Goal: Transaction & Acquisition: Book appointment/travel/reservation

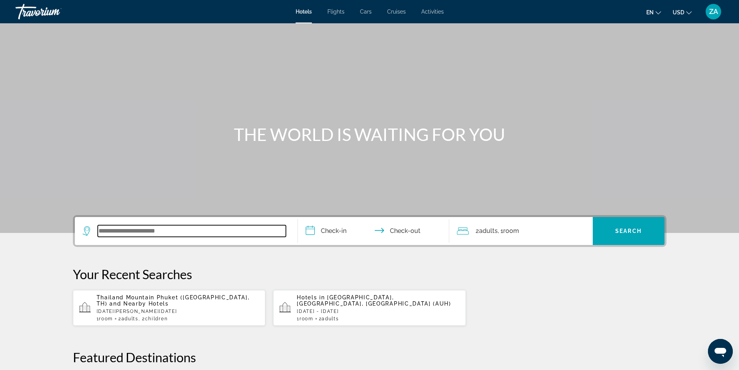
click at [113, 234] on input "Search widget" at bounding box center [192, 231] width 188 height 12
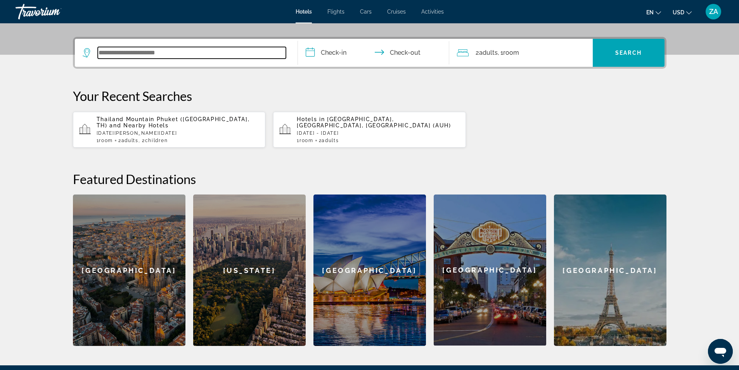
scroll to position [190, 0]
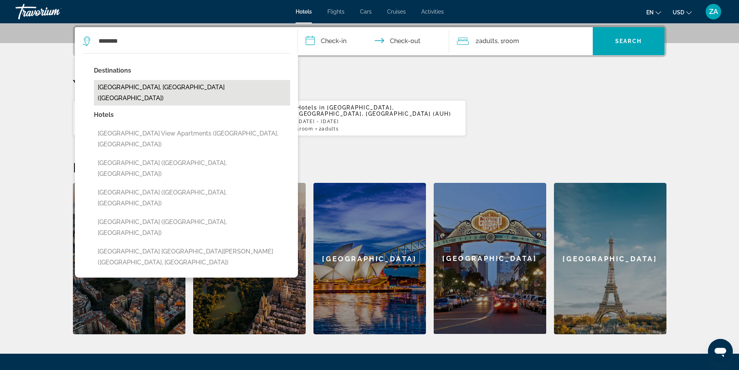
click at [117, 90] on button "[GEOGRAPHIC_DATA], [GEOGRAPHIC_DATA] ([GEOGRAPHIC_DATA])" at bounding box center [192, 93] width 196 height 26
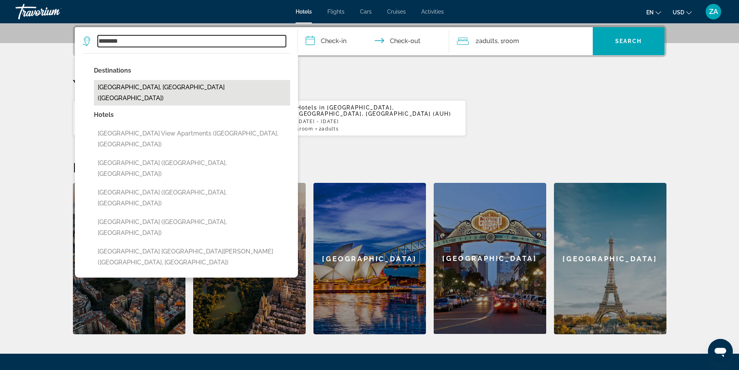
type input "**********"
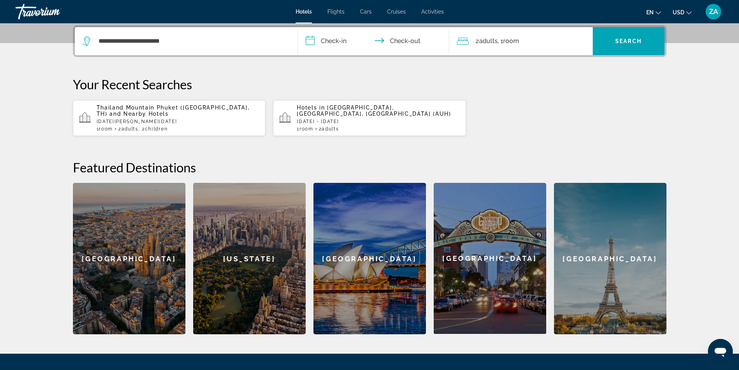
click at [325, 42] on input "**********" at bounding box center [375, 42] width 154 height 30
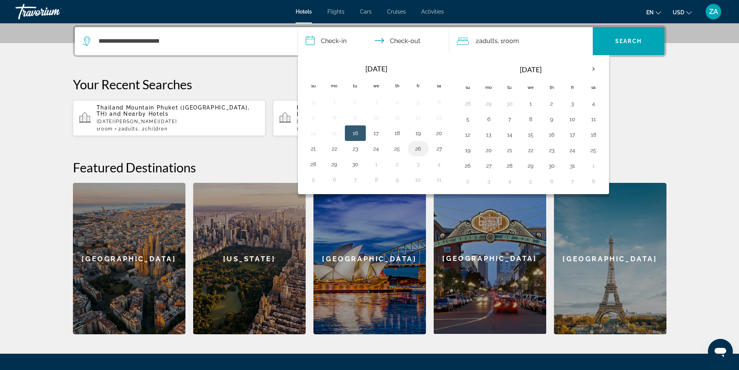
click at [418, 151] on button "26" at bounding box center [418, 148] width 12 height 11
click at [404, 151] on td "25" at bounding box center [397, 149] width 21 height 16
click at [395, 149] on button "25" at bounding box center [397, 148] width 12 height 11
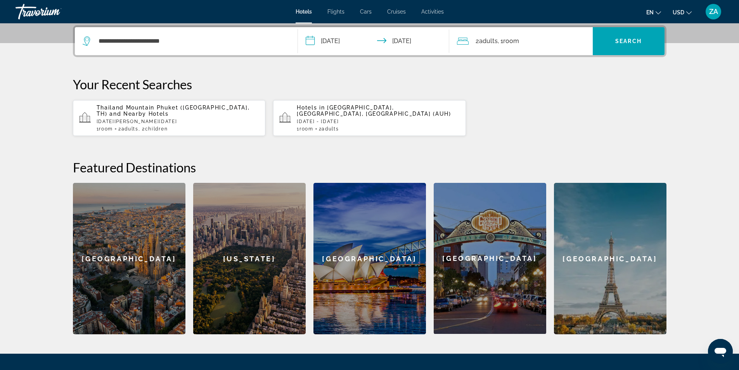
click at [424, 40] on input "**********" at bounding box center [375, 42] width 154 height 30
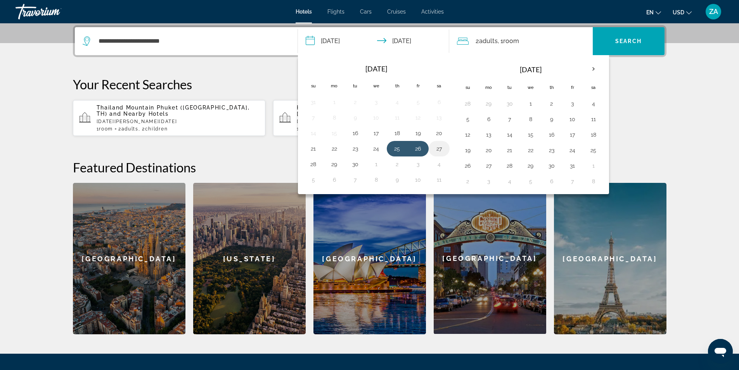
click at [443, 149] on button "27" at bounding box center [439, 148] width 12 height 11
click at [395, 148] on button "25" at bounding box center [397, 148] width 12 height 11
type input "**********"
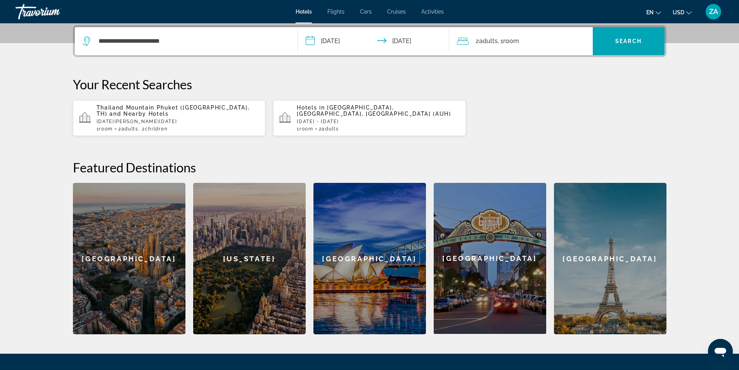
click at [499, 40] on span ", 1 Room rooms" at bounding box center [508, 41] width 21 height 11
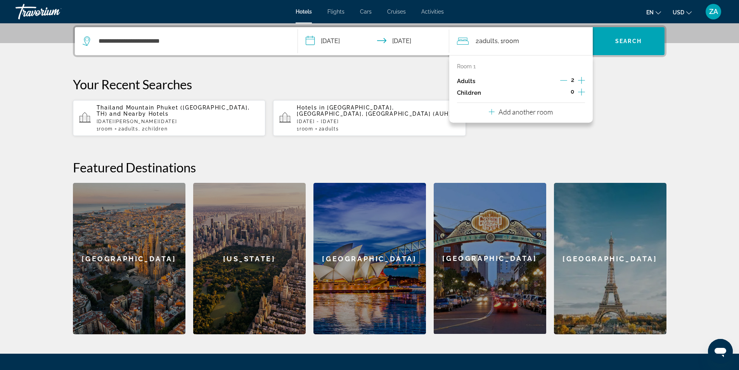
click at [582, 92] on icon "Increment children" at bounding box center [581, 91] width 7 height 9
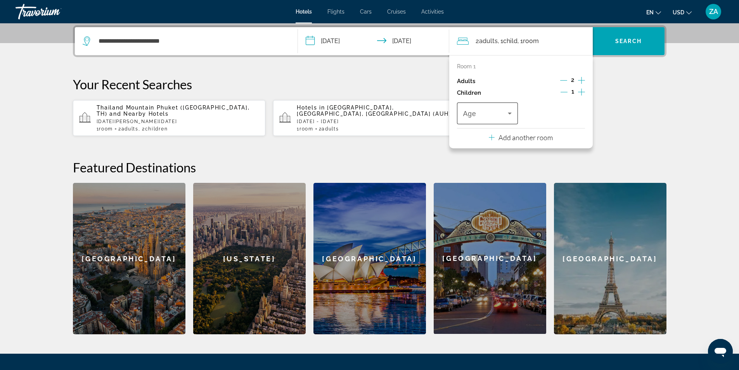
click at [506, 112] on icon "Travelers: 2 adults, 1 child" at bounding box center [509, 113] width 9 height 9
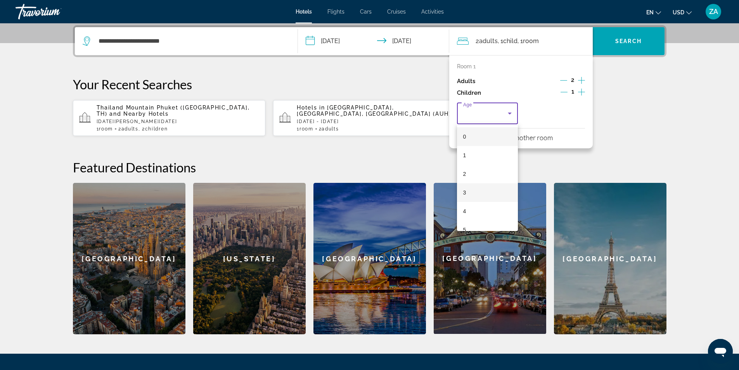
scroll to position [78, 0]
click at [479, 209] on mat-option "8" at bounding box center [487, 208] width 61 height 19
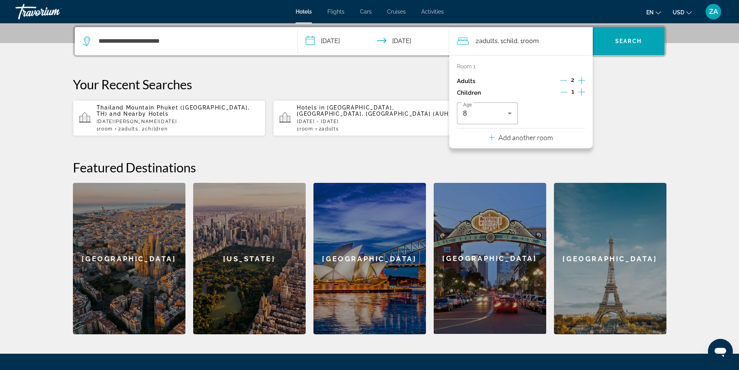
click at [581, 92] on icon "Increment children" at bounding box center [581, 91] width 7 height 7
click at [563, 114] on span "Travelers: 2 adults, 2 children" at bounding box center [552, 113] width 45 height 9
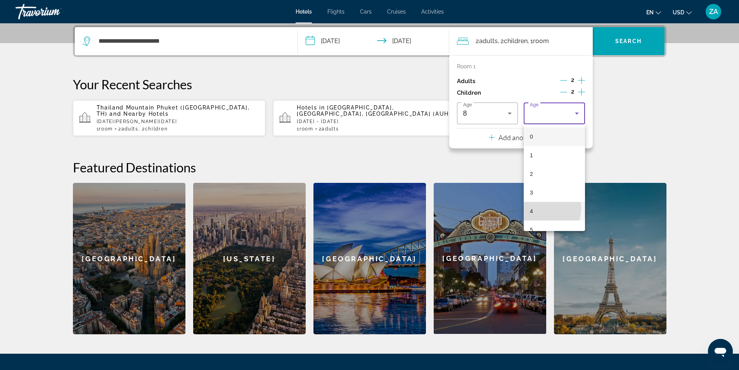
click at [546, 209] on mat-option "4" at bounding box center [554, 211] width 61 height 19
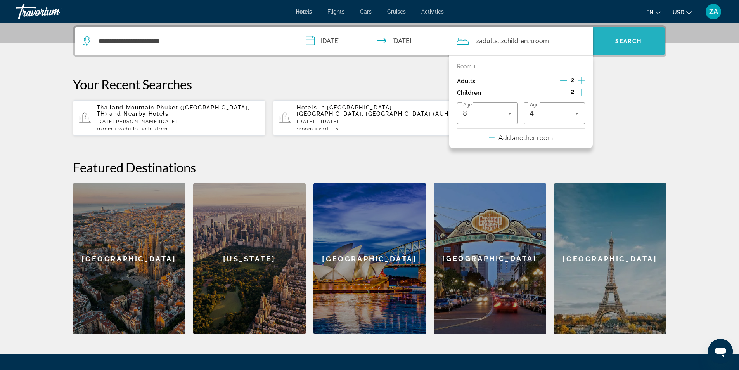
click at [620, 42] on span "Search" at bounding box center [628, 41] width 26 height 6
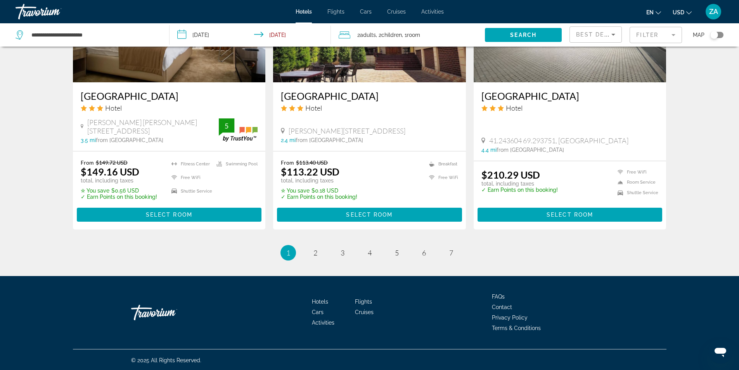
scroll to position [1000, 0]
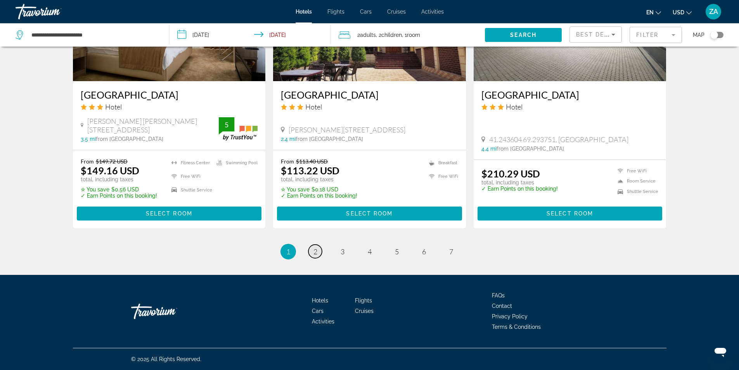
click at [317, 250] on span "2" at bounding box center [316, 251] width 4 height 9
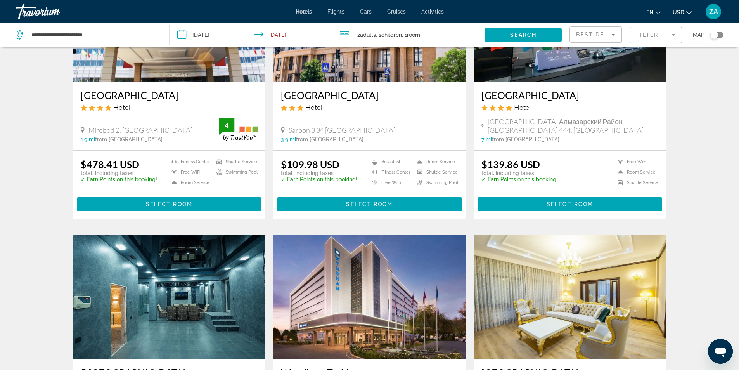
scroll to position [776, 0]
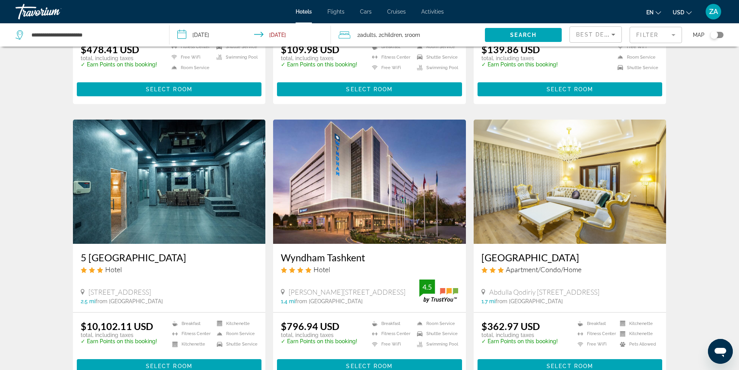
click at [400, 224] on img "Main content" at bounding box center [369, 182] width 193 height 124
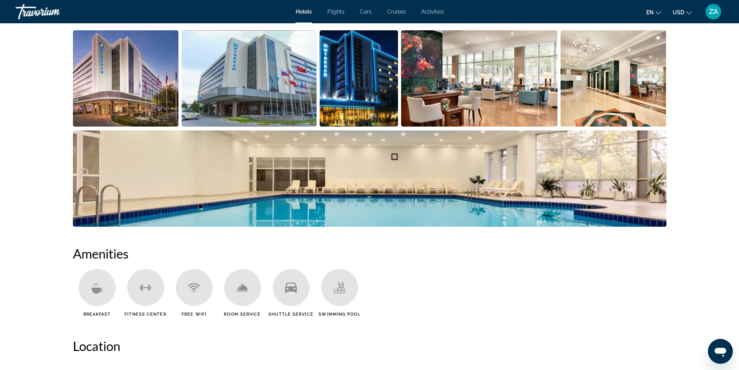
scroll to position [310, 0]
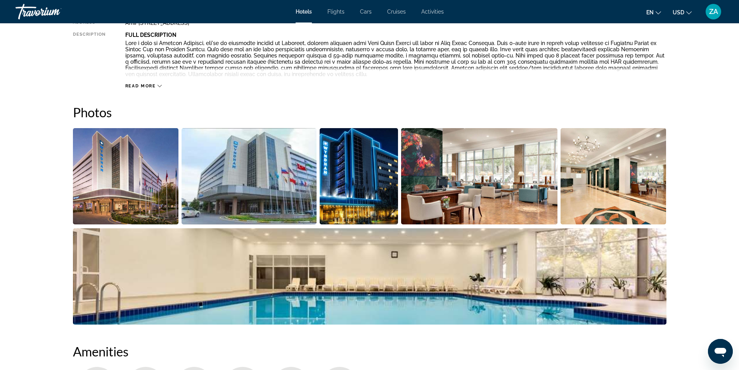
click at [154, 175] on img "Open full-screen image slider" at bounding box center [126, 176] width 106 height 96
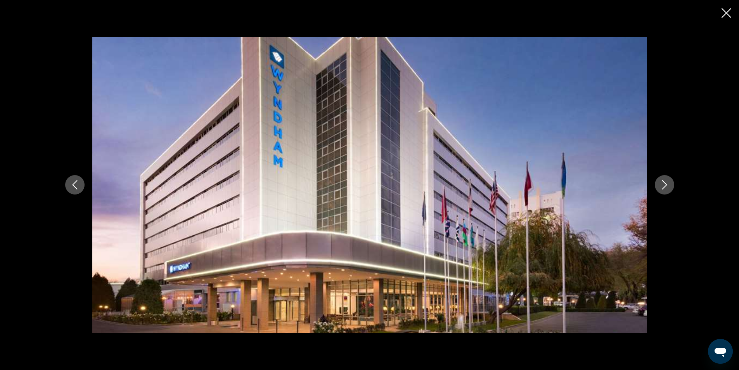
click at [667, 185] on icon "Next image" at bounding box center [664, 184] width 9 height 9
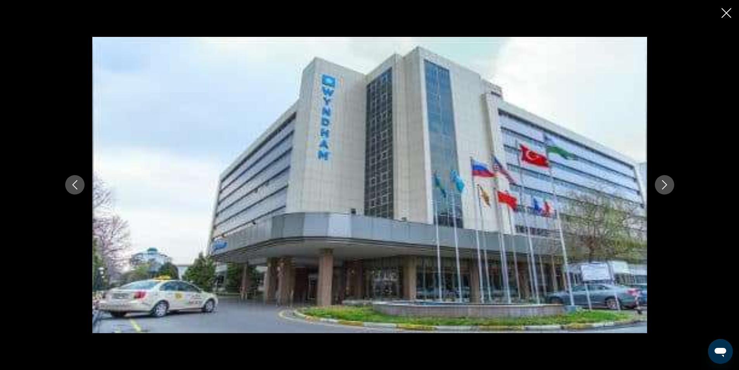
click at [666, 185] on icon "Next image" at bounding box center [664, 184] width 5 height 9
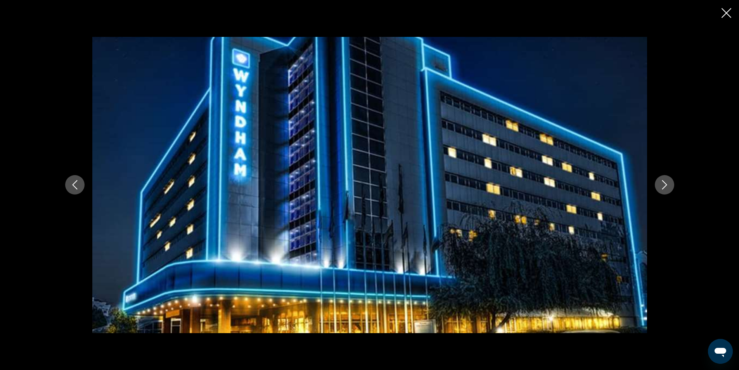
click at [662, 187] on icon "Next image" at bounding box center [664, 184] width 9 height 9
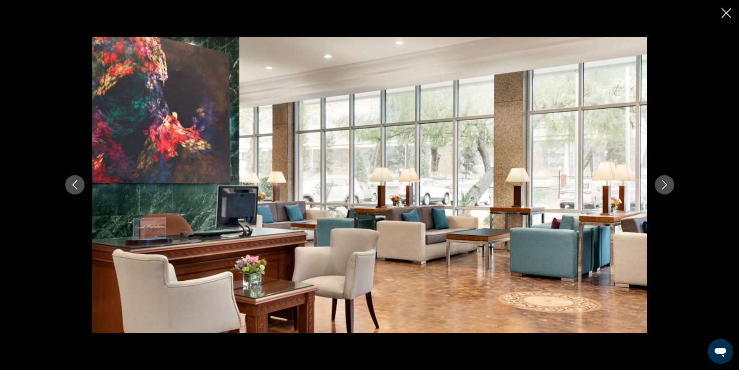
click at [662, 187] on icon "Next image" at bounding box center [664, 184] width 9 height 9
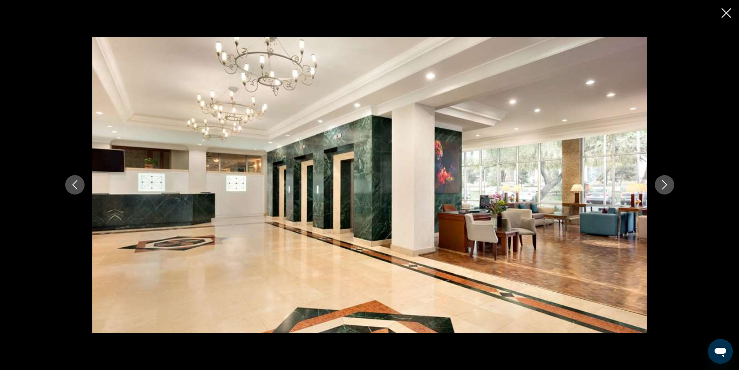
click at [662, 187] on icon "Next image" at bounding box center [664, 184] width 9 height 9
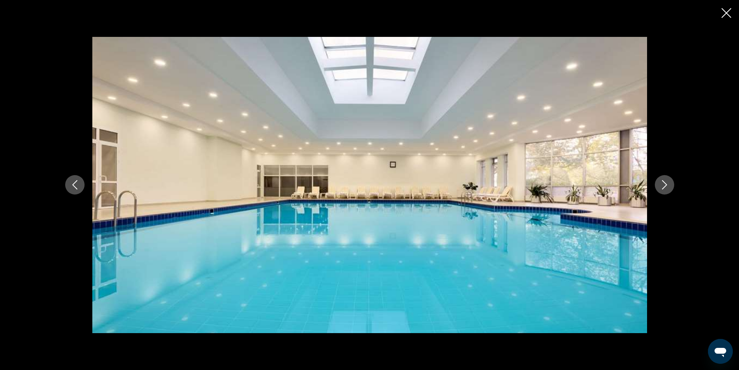
click at [662, 187] on icon "Next image" at bounding box center [664, 184] width 9 height 9
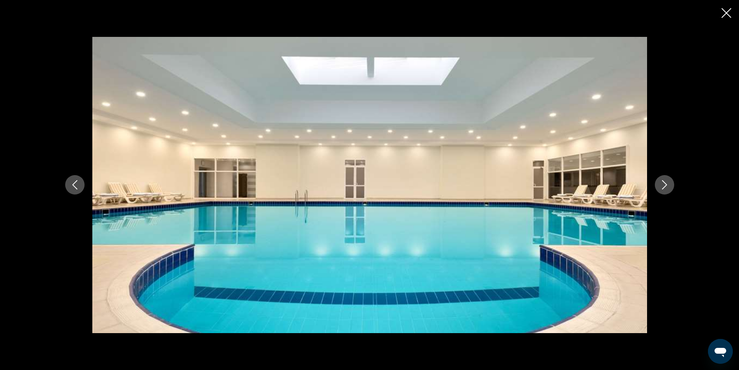
click at [662, 187] on icon "Next image" at bounding box center [664, 184] width 9 height 9
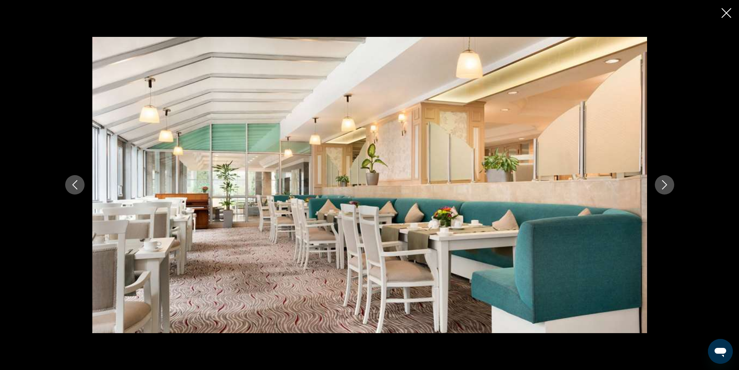
click at [662, 187] on icon "Next image" at bounding box center [664, 184] width 9 height 9
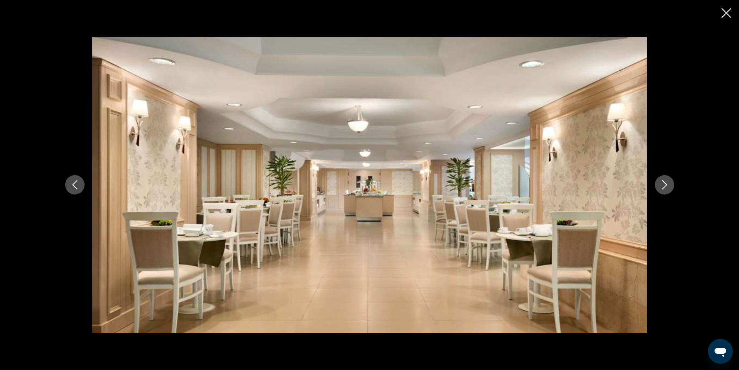
click at [661, 187] on icon "Next image" at bounding box center [664, 184] width 9 height 9
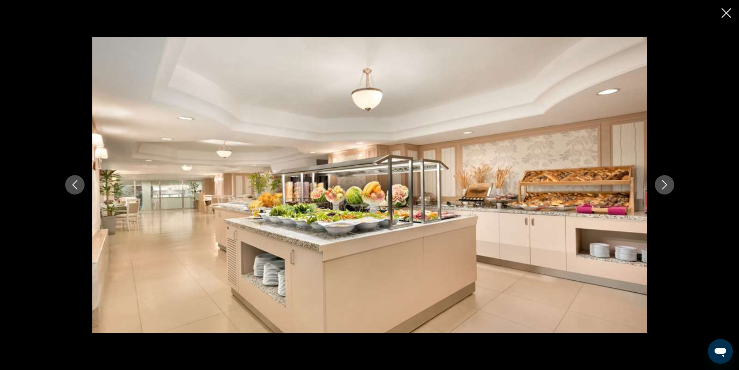
click at [661, 187] on icon "Next image" at bounding box center [664, 184] width 9 height 9
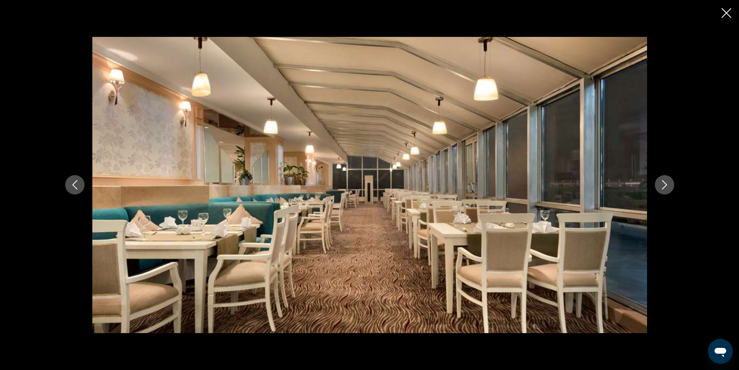
click at [660, 187] on icon "Next image" at bounding box center [664, 184] width 9 height 9
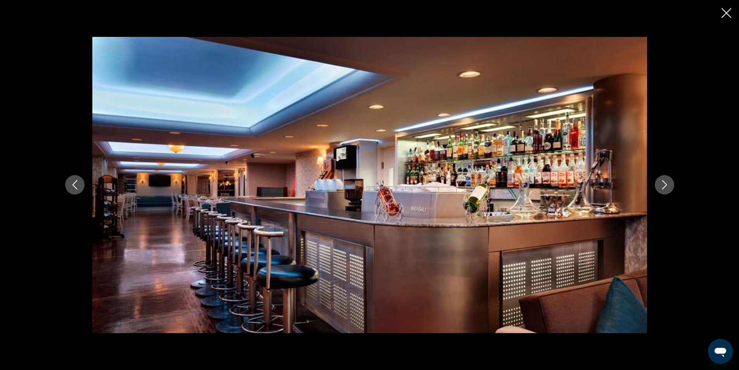
click at [658, 188] on button "Next image" at bounding box center [664, 184] width 19 height 19
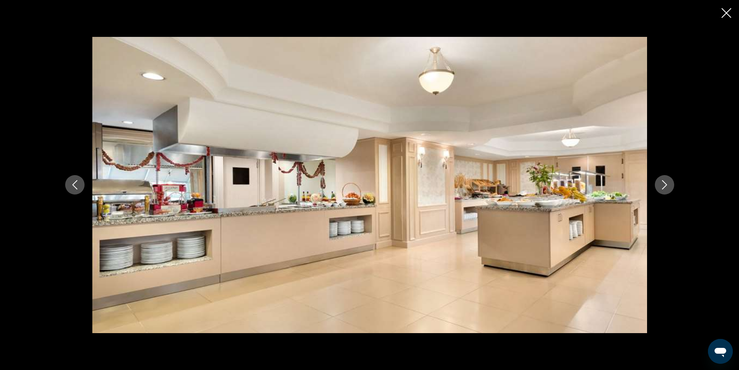
click at [724, 9] on icon "Close slideshow" at bounding box center [727, 13] width 10 height 10
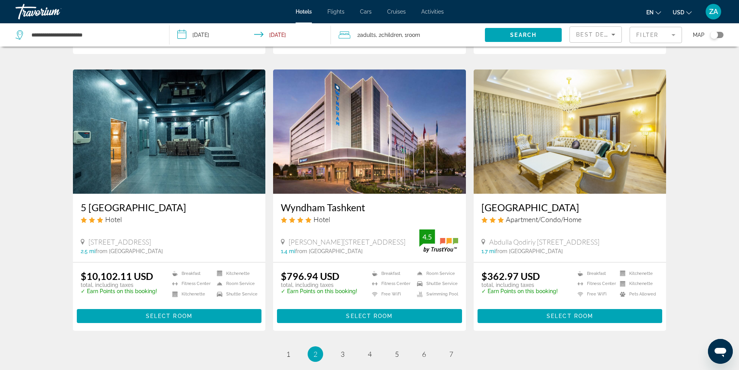
scroll to position [928, 0]
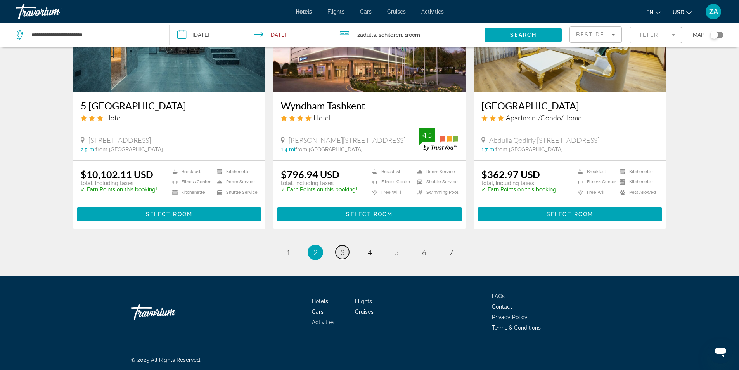
click at [343, 252] on span "3" at bounding box center [343, 252] width 4 height 9
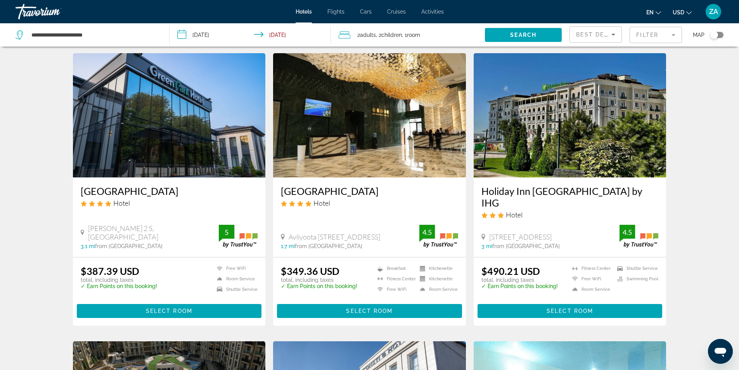
scroll to position [272, 0]
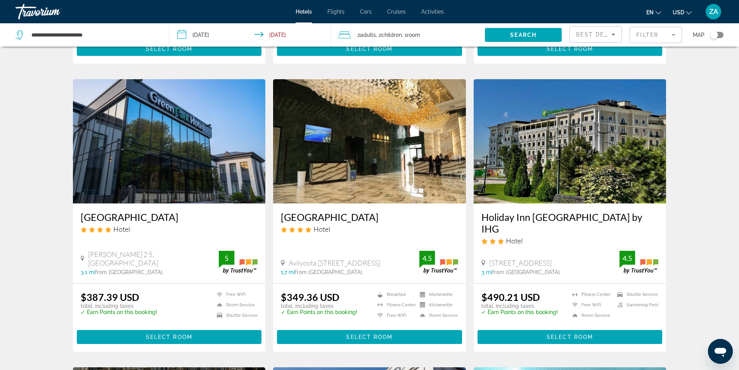
click at [563, 215] on h3 "Holiday Inn [GEOGRAPHIC_DATA] by IHG" at bounding box center [570, 222] width 177 height 23
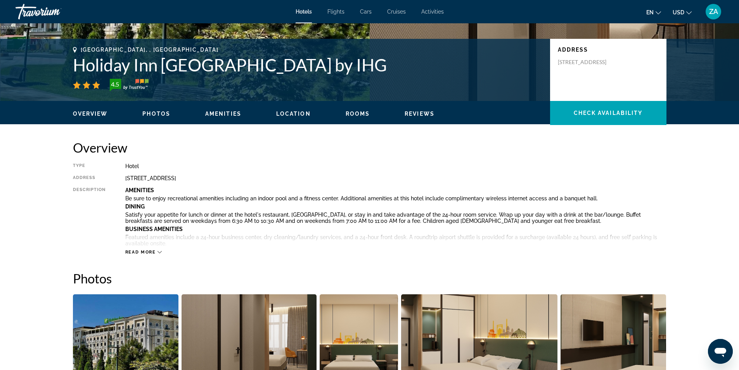
scroll to position [310, 0]
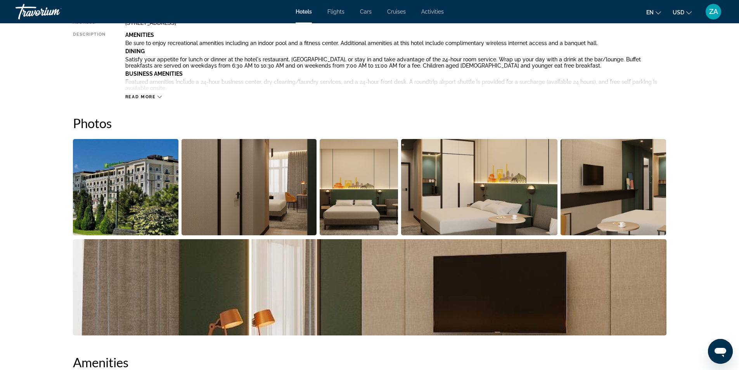
click at [147, 196] on img "Open full-screen image slider" at bounding box center [126, 187] width 106 height 96
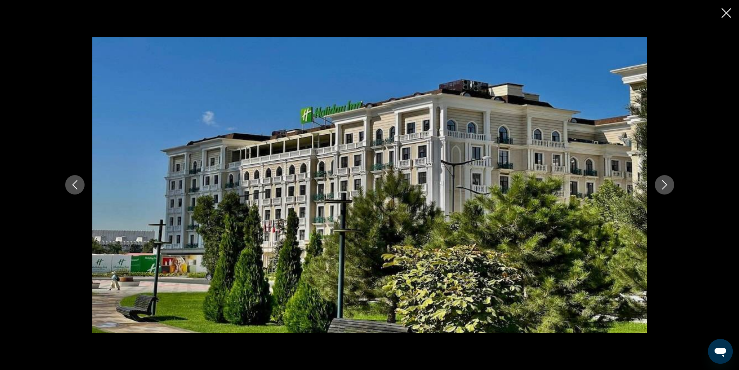
click at [669, 186] on icon "Next image" at bounding box center [664, 184] width 9 height 9
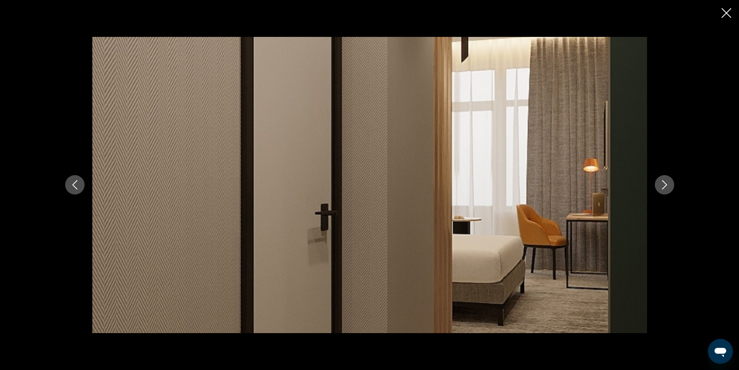
click at [669, 186] on icon "Next image" at bounding box center [664, 184] width 9 height 9
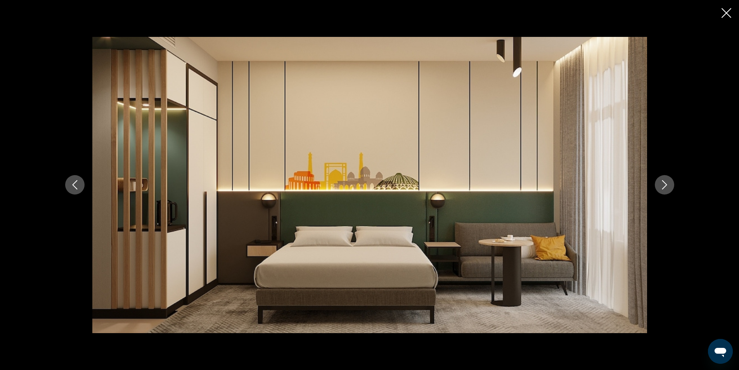
click at [669, 186] on icon "Next image" at bounding box center [664, 184] width 9 height 9
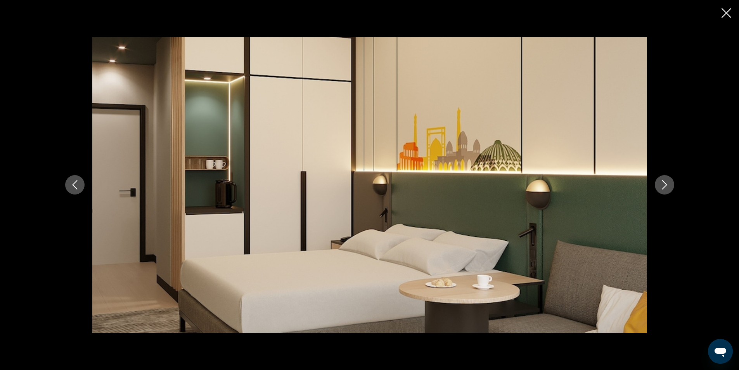
click at [669, 186] on icon "Next image" at bounding box center [664, 184] width 9 height 9
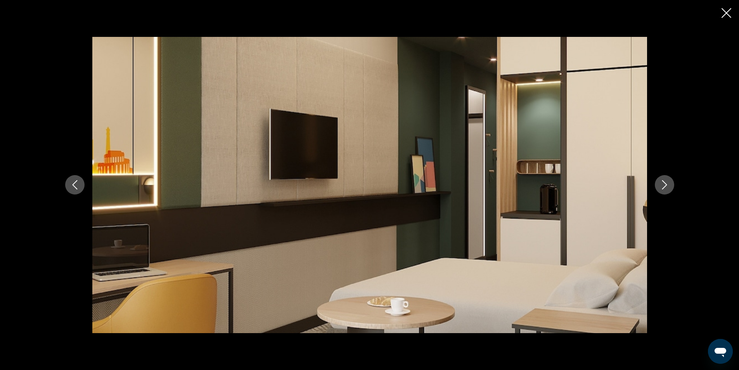
click at [669, 186] on icon "Next image" at bounding box center [664, 184] width 9 height 9
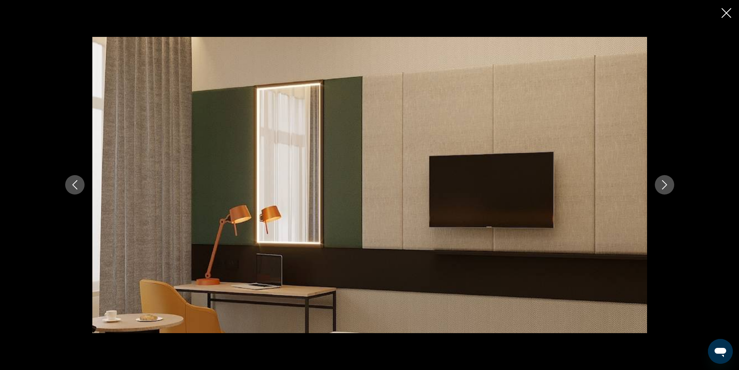
click at [669, 186] on icon "Next image" at bounding box center [664, 184] width 9 height 9
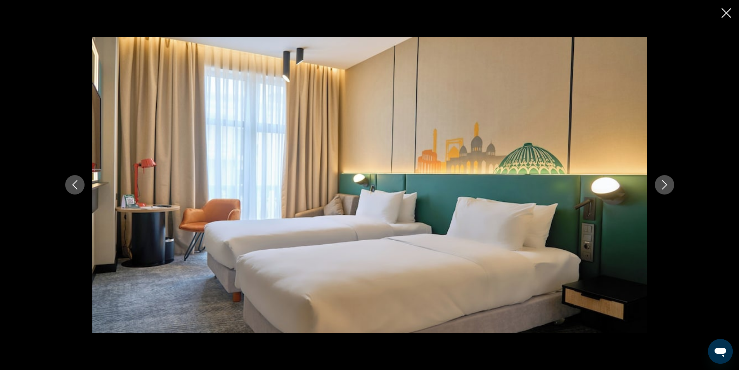
click at [669, 186] on icon "Next image" at bounding box center [664, 184] width 9 height 9
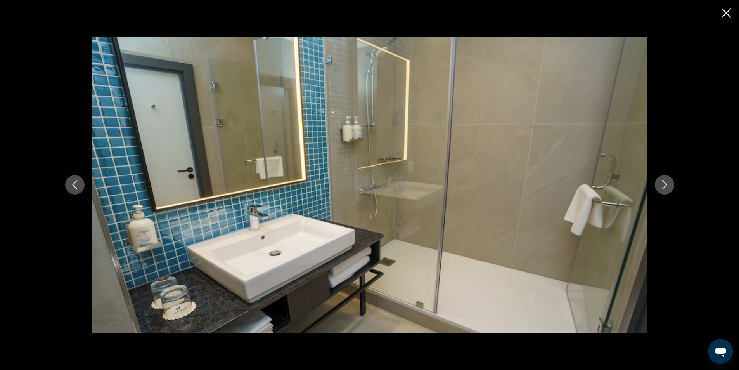
click at [71, 184] on icon "Previous image" at bounding box center [74, 184] width 9 height 9
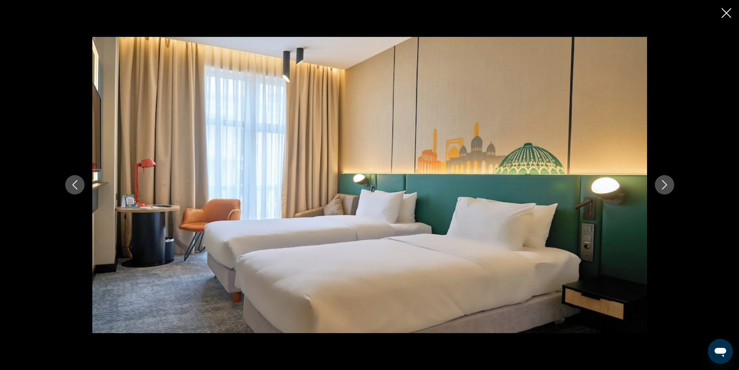
click at [71, 184] on icon "Previous image" at bounding box center [74, 184] width 9 height 9
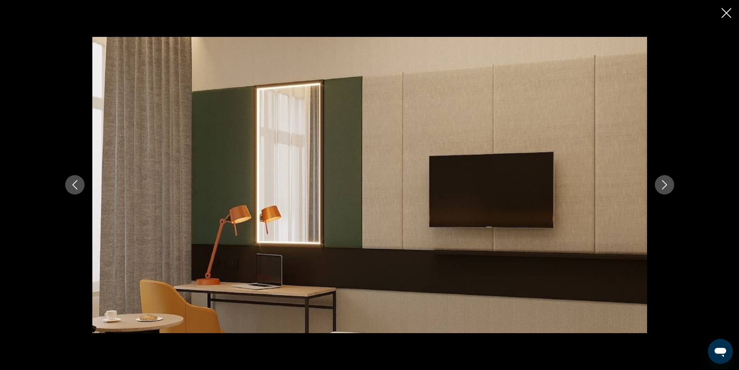
click at [71, 184] on icon "Previous image" at bounding box center [74, 184] width 9 height 9
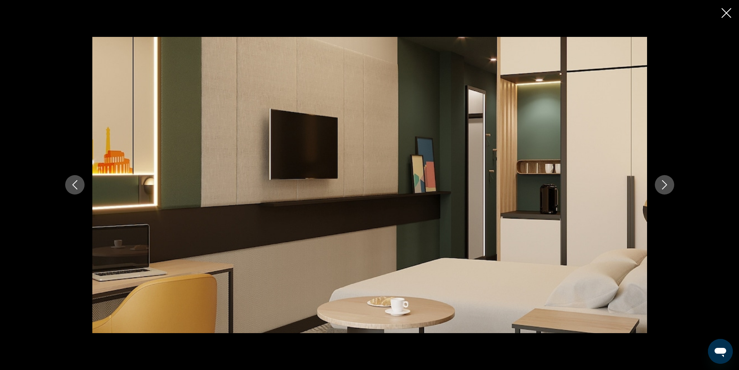
click at [660, 189] on icon "Next image" at bounding box center [664, 184] width 9 height 9
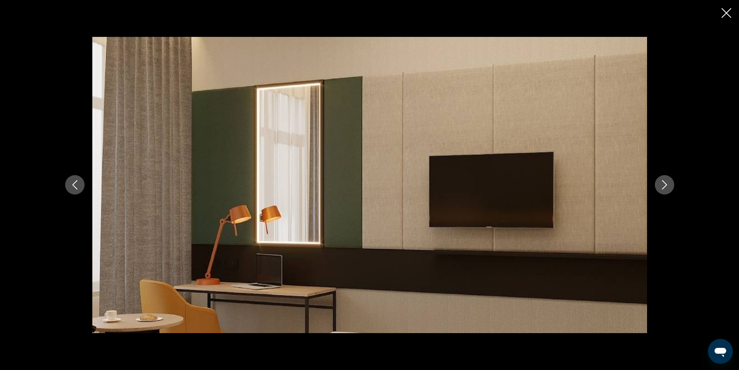
click at [660, 189] on icon "Next image" at bounding box center [664, 184] width 9 height 9
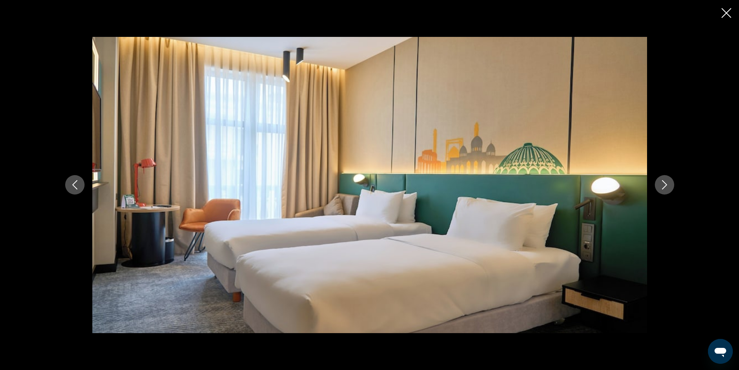
click at [659, 188] on button "Next image" at bounding box center [664, 184] width 19 height 19
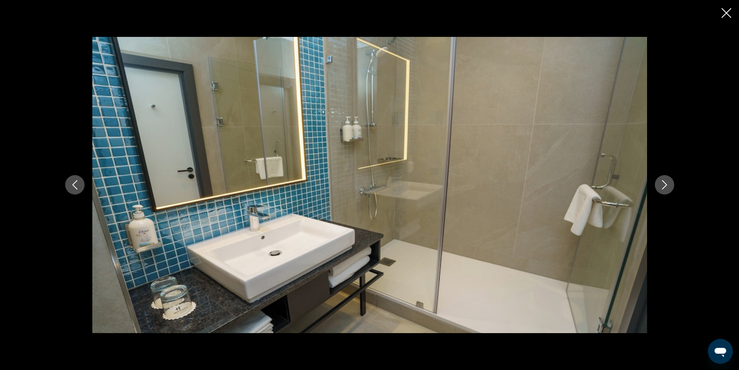
click at [727, 13] on icon "Close slideshow" at bounding box center [727, 13] width 10 height 10
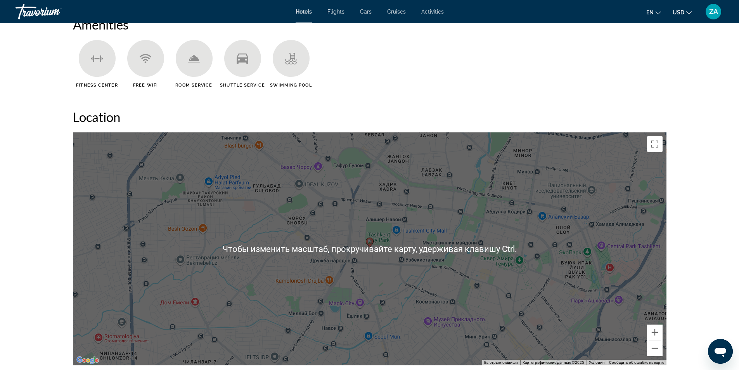
scroll to position [698, 0]
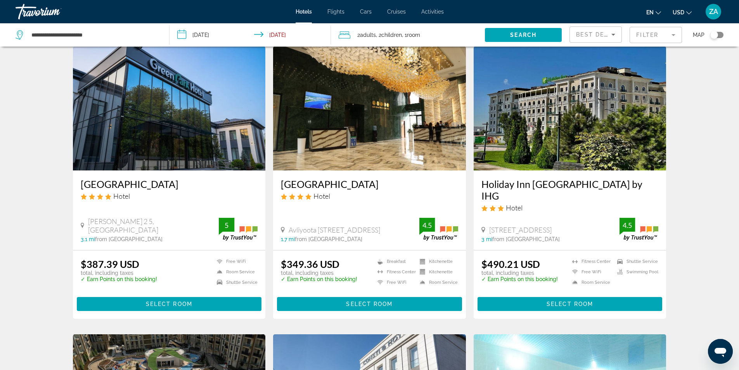
scroll to position [310, 0]
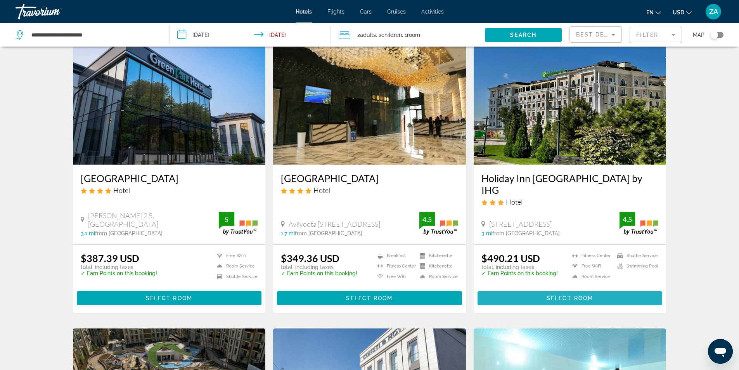
click at [488, 289] on span "Main content" at bounding box center [570, 298] width 185 height 19
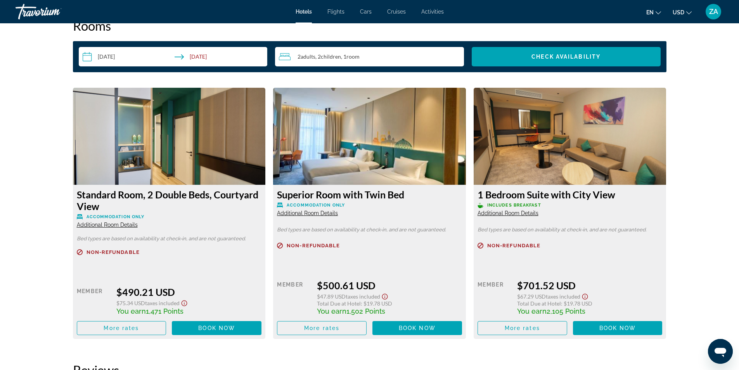
scroll to position [1009, 0]
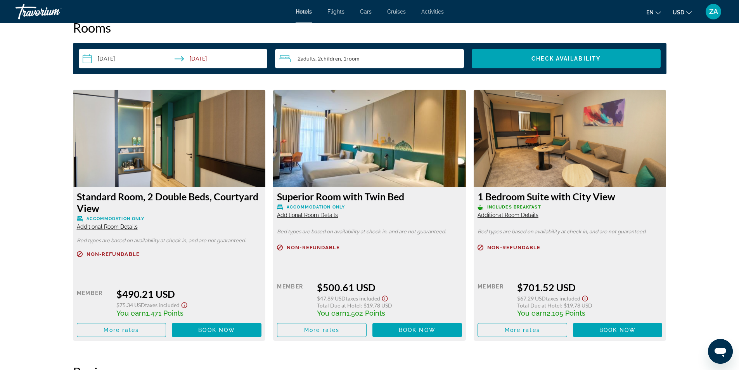
click at [347, 140] on img "Main content" at bounding box center [369, 138] width 193 height 97
click at [336, 328] on span "More rates" at bounding box center [321, 330] width 35 height 6
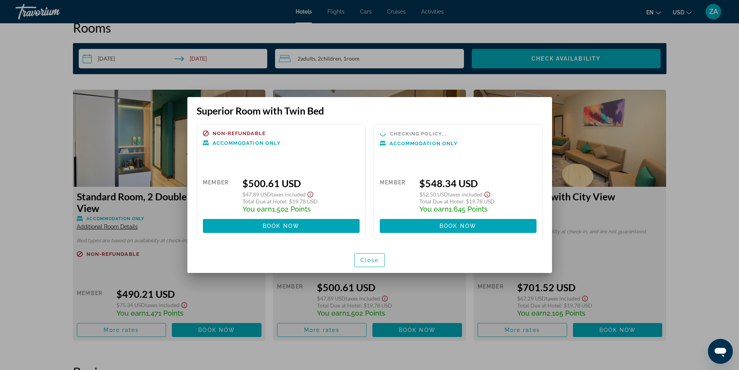
click at [419, 80] on div at bounding box center [369, 185] width 739 height 370
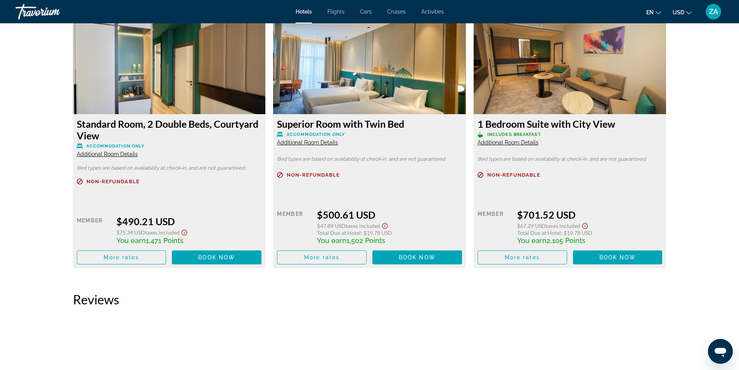
scroll to position [1009, 0]
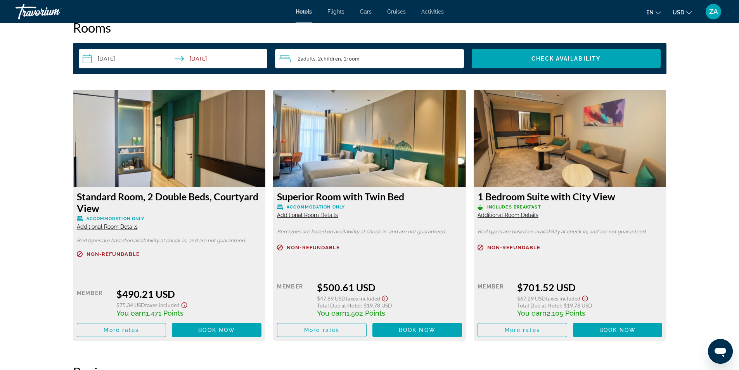
click at [539, 170] on img "Main content" at bounding box center [570, 138] width 193 height 97
drag, startPoint x: 528, startPoint y: 207, endPoint x: 519, endPoint y: 217, distance: 13.2
click at [527, 207] on span "Includes Breakfast" at bounding box center [514, 206] width 54 height 5
click at [517, 216] on span "Additional Room Details" at bounding box center [508, 215] width 61 height 6
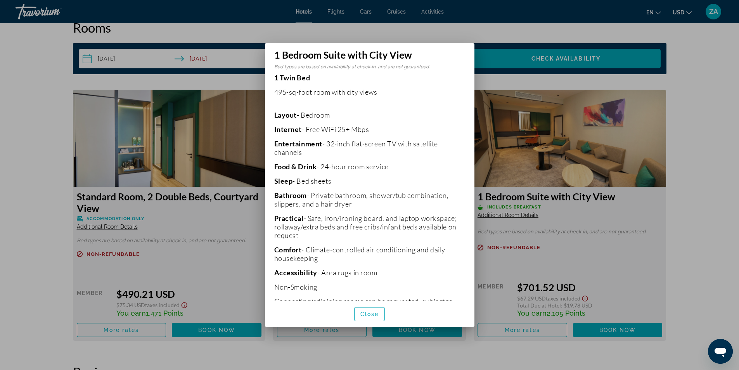
scroll to position [143, 0]
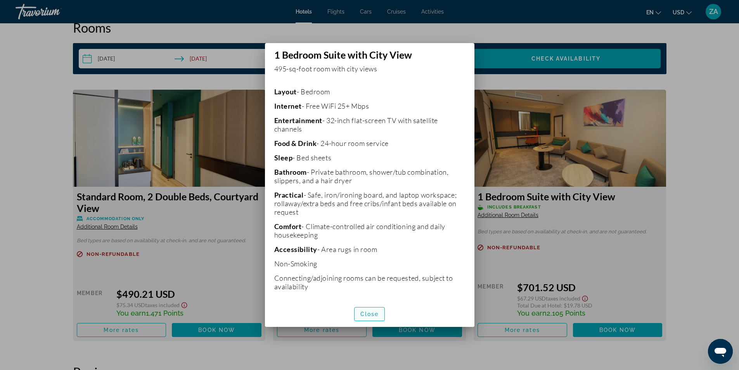
click at [376, 315] on span "Close" at bounding box center [369, 314] width 19 height 6
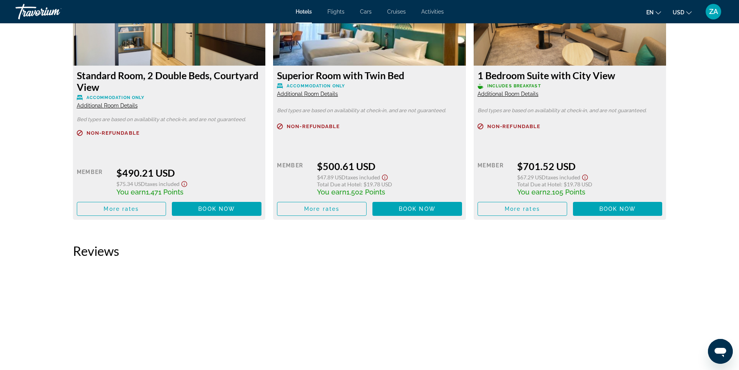
scroll to position [1203, 0]
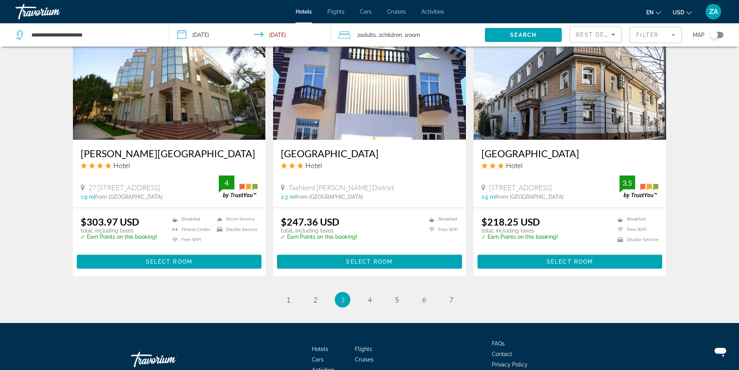
scroll to position [936, 0]
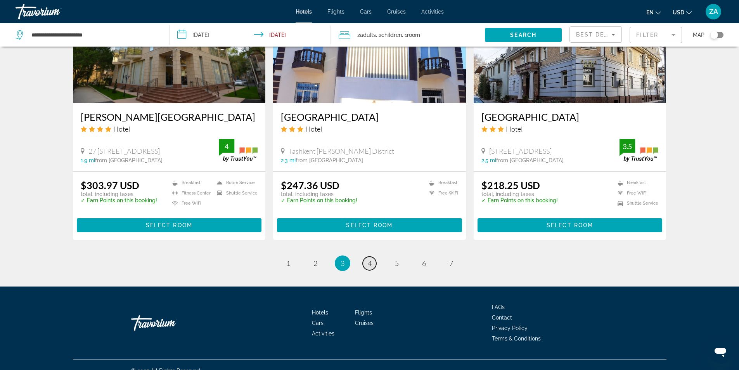
click at [371, 259] on span "4" at bounding box center [370, 263] width 4 height 9
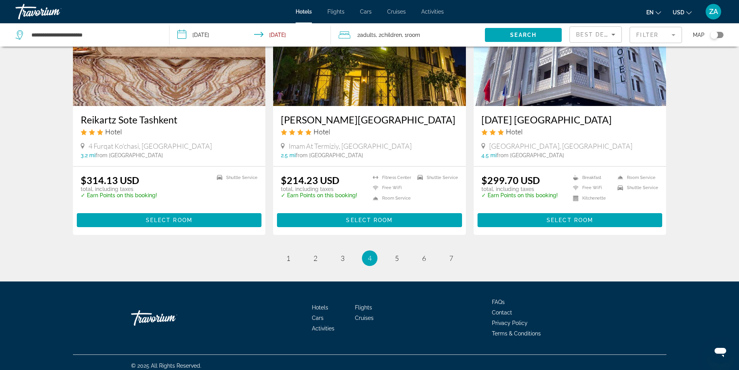
scroll to position [912, 0]
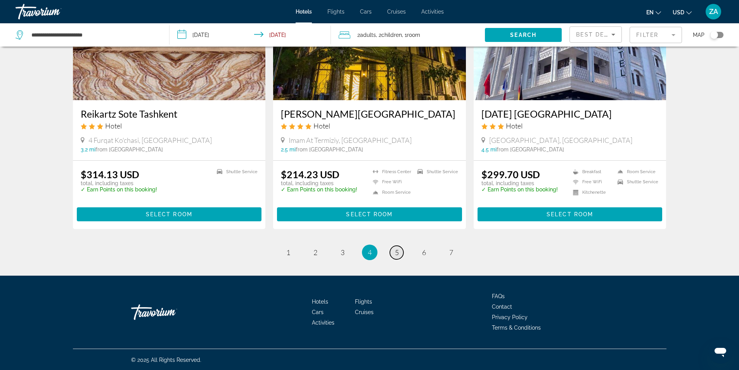
click at [398, 248] on span "5" at bounding box center [397, 252] width 4 height 9
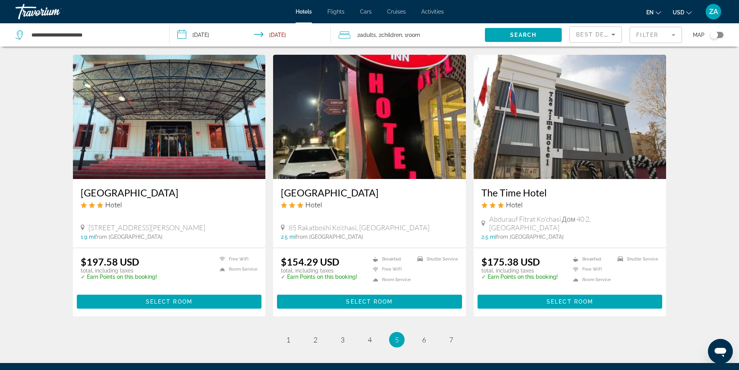
scroll to position [913, 0]
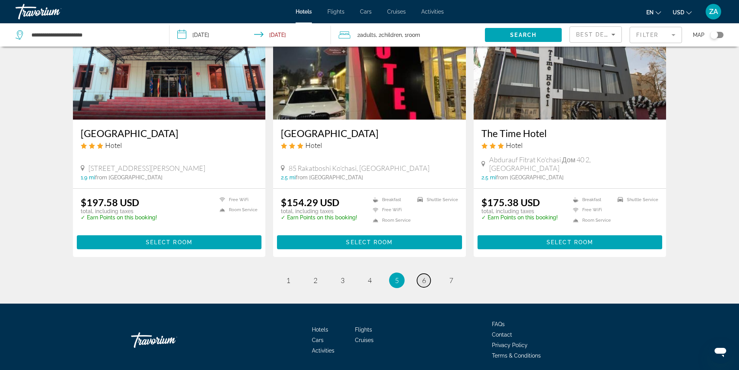
click at [422, 276] on span "6" at bounding box center [424, 280] width 4 height 9
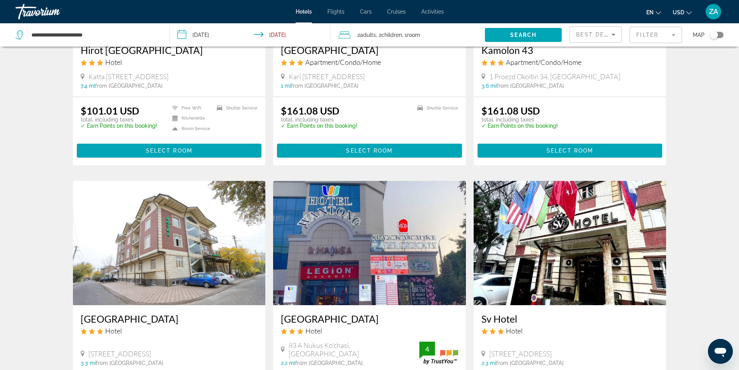
scroll to position [892, 0]
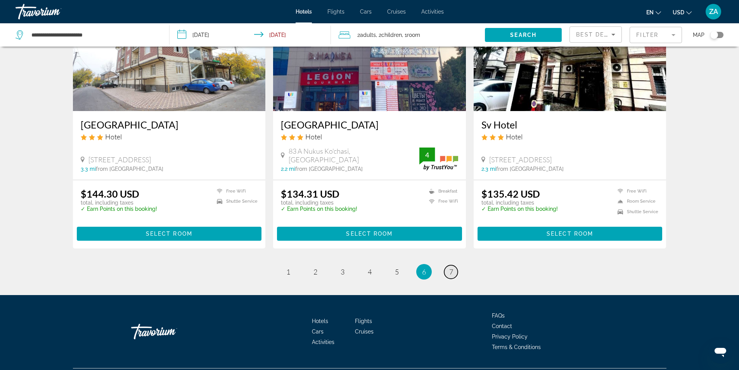
click at [449, 268] on span "7" at bounding box center [451, 271] width 4 height 9
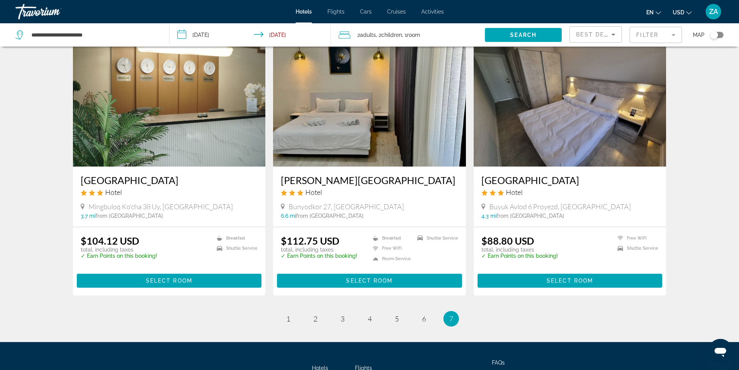
scroll to position [904, 0]
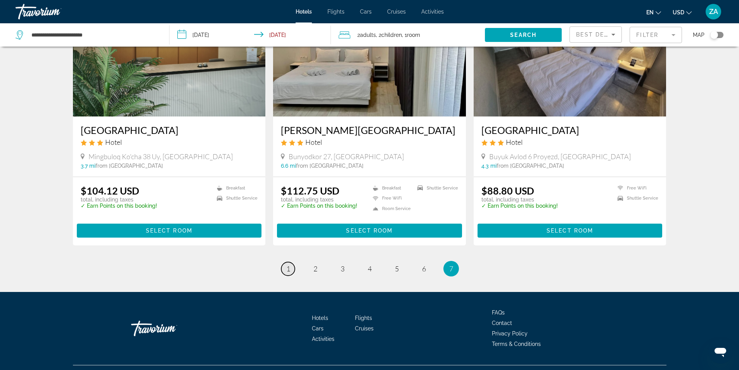
click at [291, 262] on link "page 1" at bounding box center [288, 269] width 14 height 14
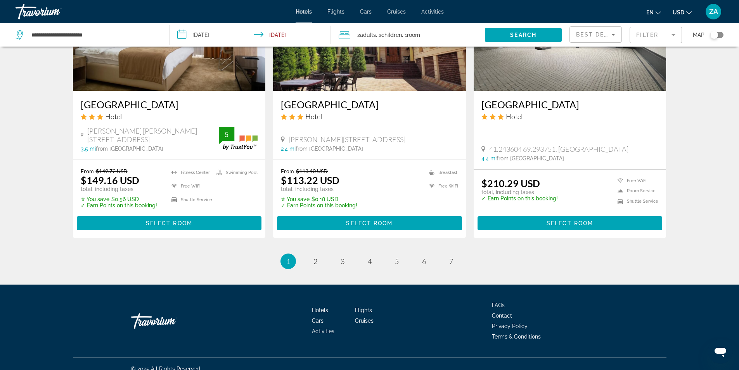
scroll to position [1000, 0]
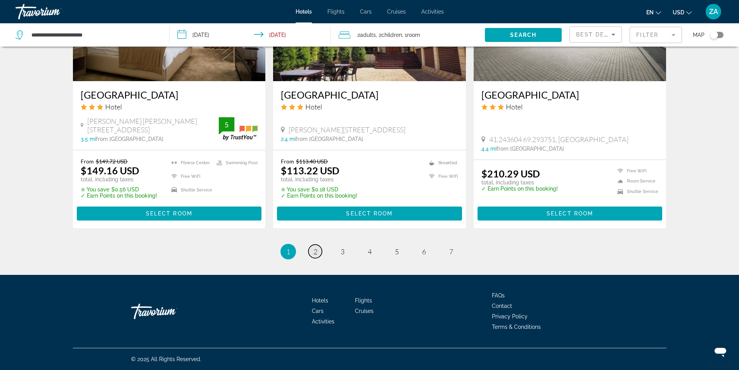
click at [314, 251] on span "2" at bounding box center [316, 251] width 4 height 9
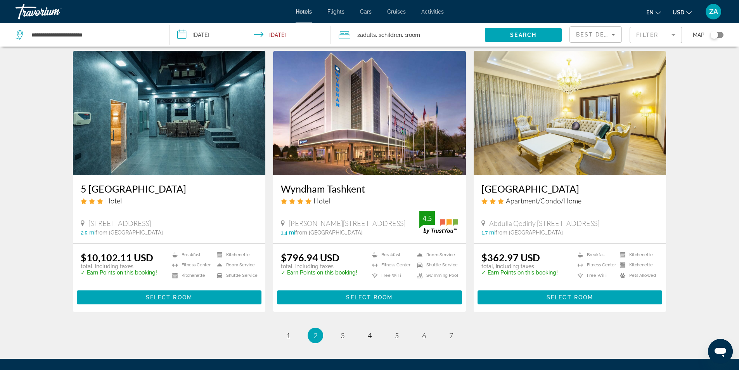
scroll to position [928, 0]
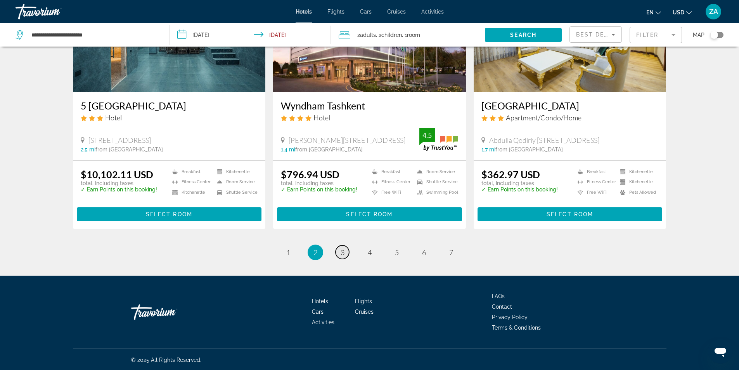
click at [343, 251] on span "3" at bounding box center [343, 252] width 4 height 9
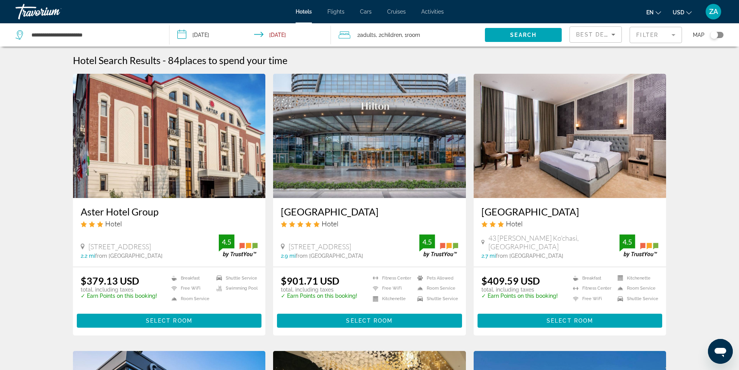
click at [308, 186] on img "Main content" at bounding box center [369, 136] width 193 height 124
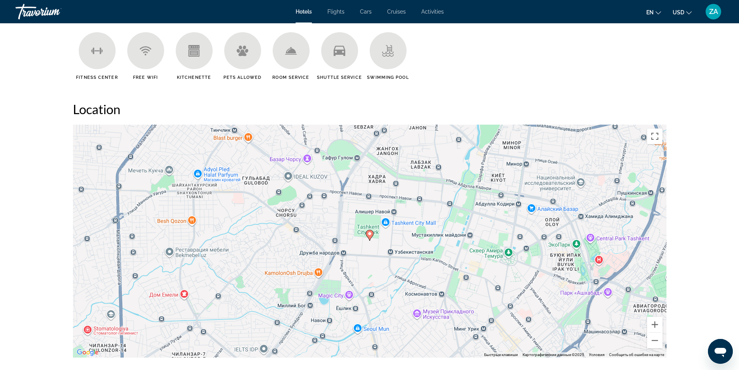
scroll to position [660, 0]
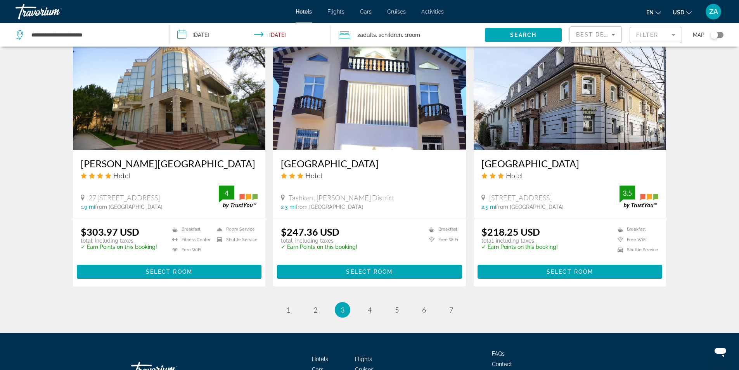
scroll to position [892, 0]
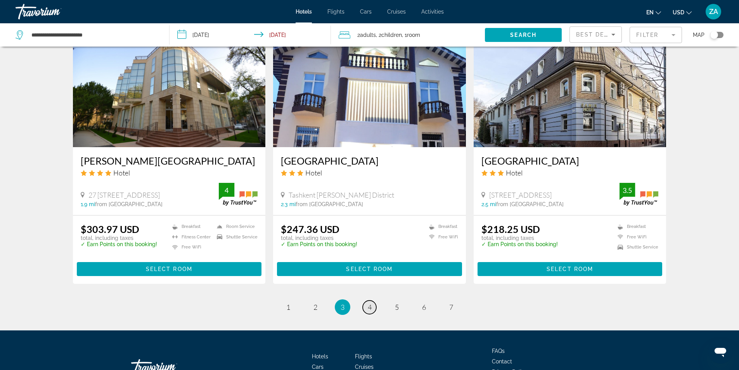
click at [373, 300] on link "page 4" at bounding box center [370, 307] width 14 height 14
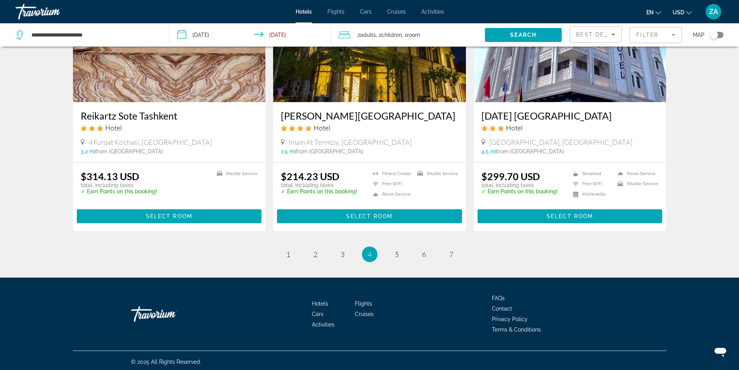
scroll to position [912, 0]
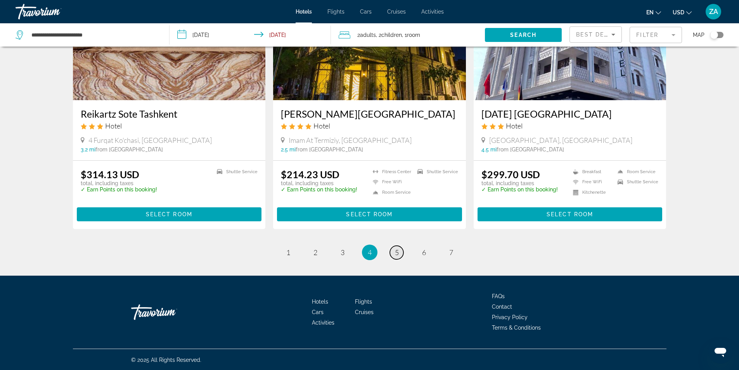
click at [391, 253] on link "page 5" at bounding box center [397, 253] width 14 height 14
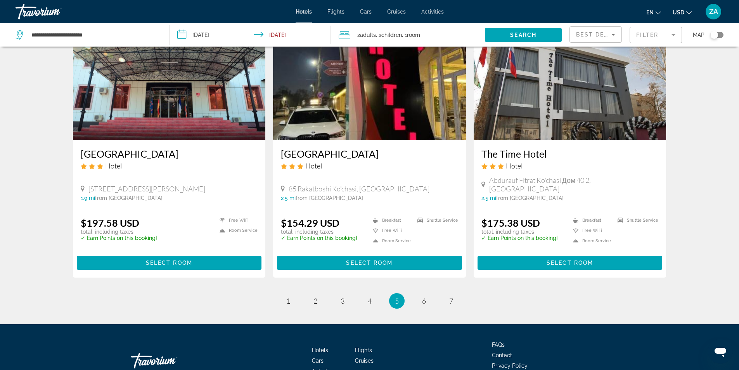
scroll to position [892, 0]
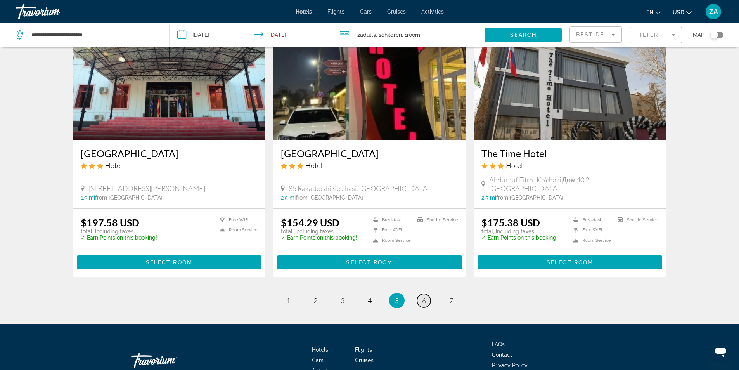
click at [421, 294] on link "page 6" at bounding box center [424, 301] width 14 height 14
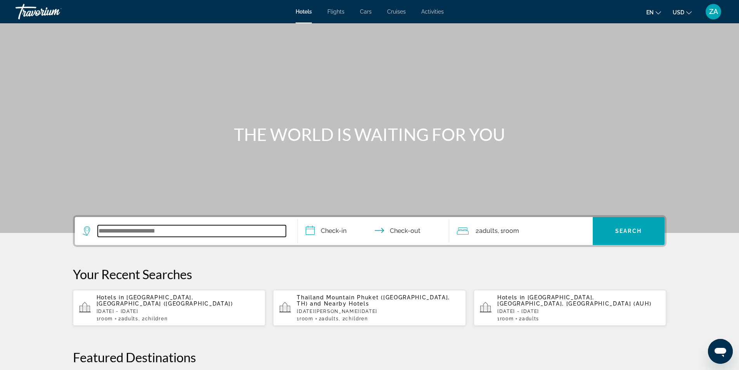
click at [124, 233] on input "Search widget" at bounding box center [192, 231] width 188 height 12
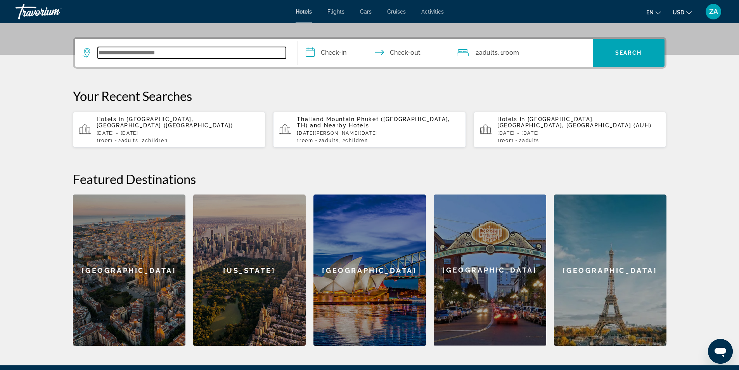
scroll to position [190, 0]
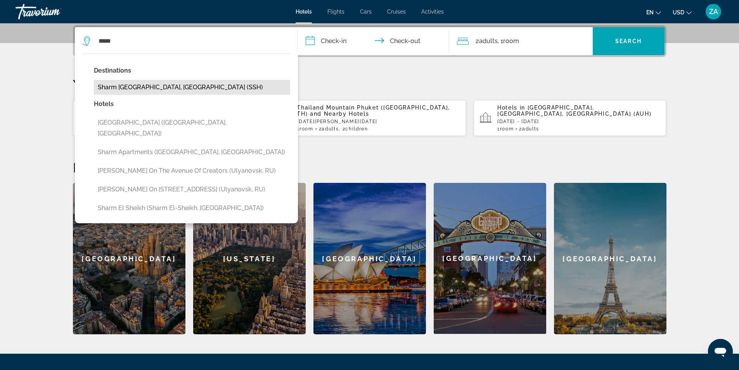
click at [145, 87] on button "Sharm El Sheikh, Egypt (SSH)" at bounding box center [192, 87] width 196 height 15
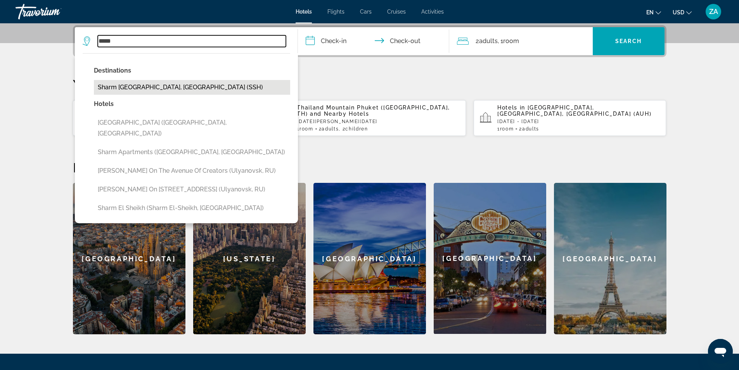
type input "**********"
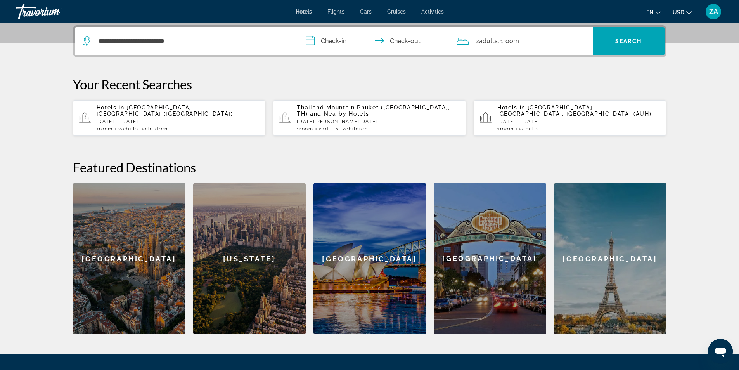
click at [335, 45] on input "**********" at bounding box center [375, 42] width 154 height 30
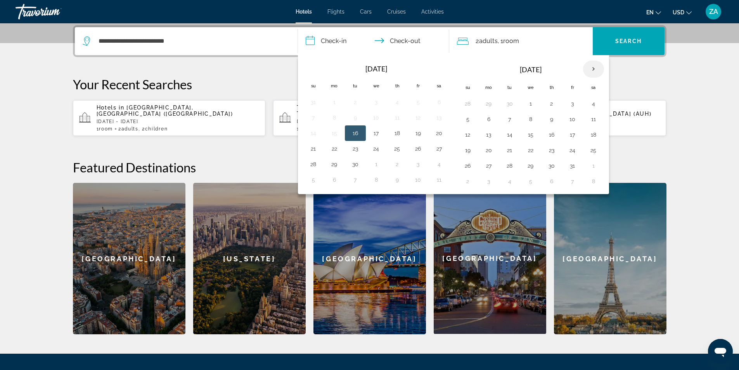
click at [592, 70] on th "Next month" at bounding box center [593, 69] width 21 height 17
click at [594, 70] on th "Next month" at bounding box center [593, 69] width 21 height 17
click at [591, 71] on th "Next month" at bounding box center [593, 69] width 21 height 17
click at [552, 104] on button "1" at bounding box center [552, 103] width 12 height 11
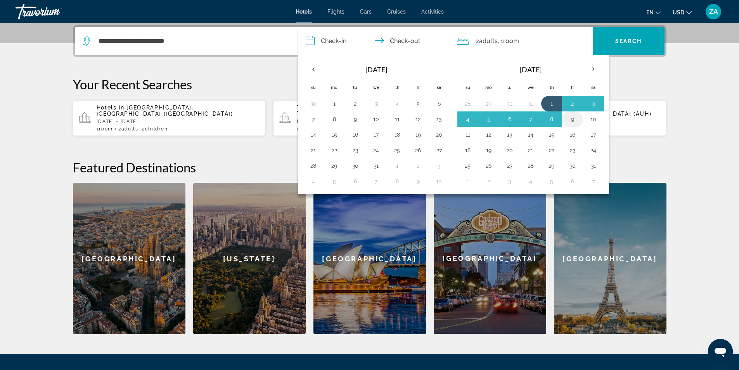
click at [572, 122] on button "9" at bounding box center [573, 119] width 12 height 11
type input "**********"
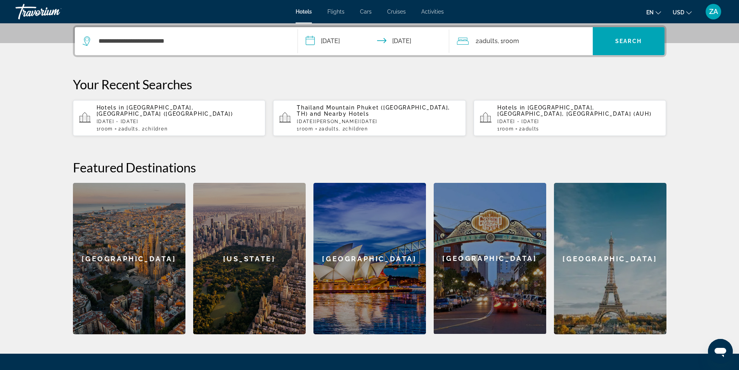
click at [511, 42] on span "Room" at bounding box center [511, 40] width 16 height 7
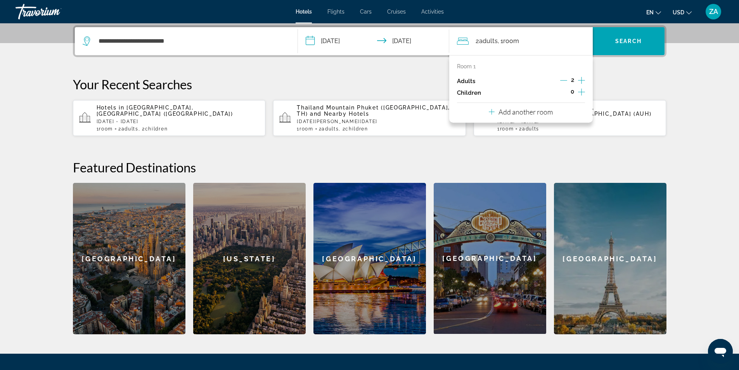
click at [584, 93] on icon "Increment children" at bounding box center [581, 91] width 7 height 9
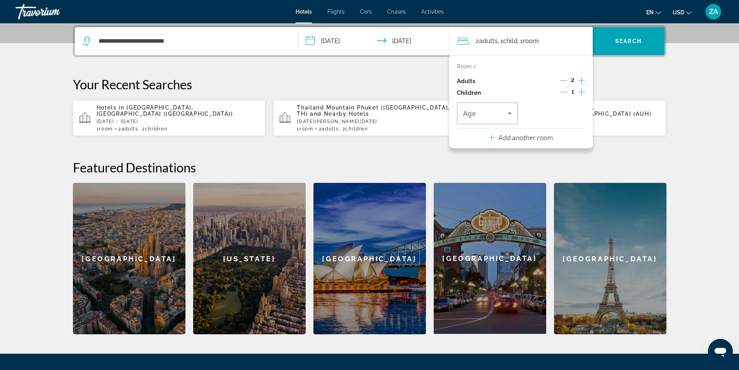
click at [584, 93] on icon "Increment children" at bounding box center [581, 91] width 7 height 9
click at [509, 112] on icon "Travelers: 2 adults, 2 children" at bounding box center [509, 113] width 9 height 9
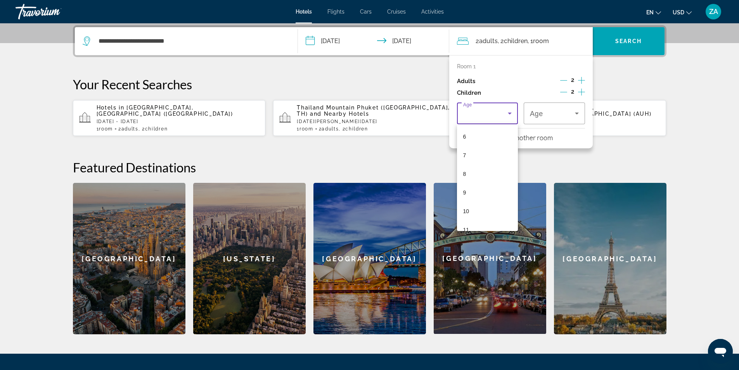
scroll to position [116, 0]
click at [469, 173] on mat-option "8" at bounding box center [487, 169] width 61 height 19
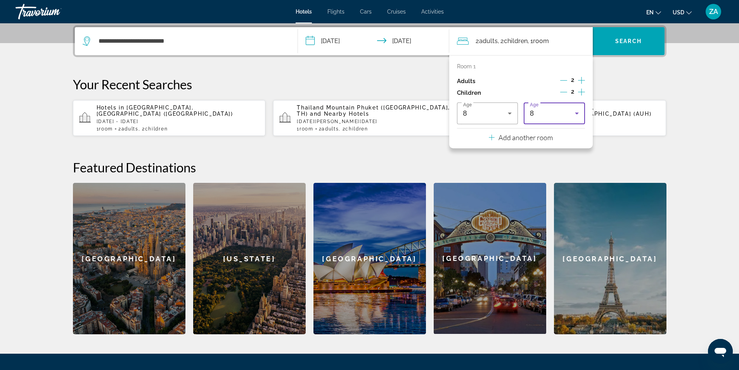
click at [555, 112] on div "8" at bounding box center [552, 113] width 45 height 9
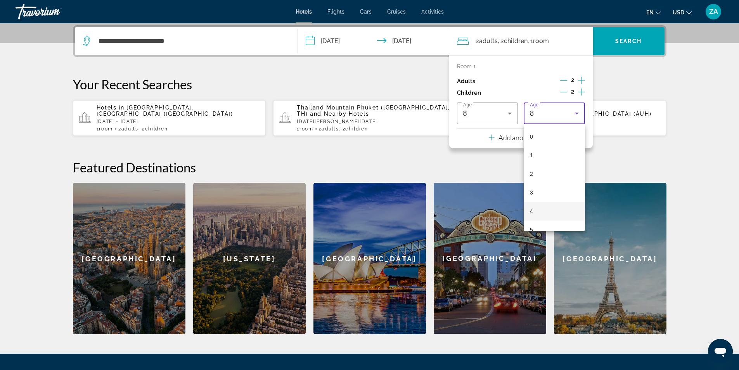
scroll to position [64, 0]
click at [544, 150] on mat-option "4" at bounding box center [554, 147] width 61 height 19
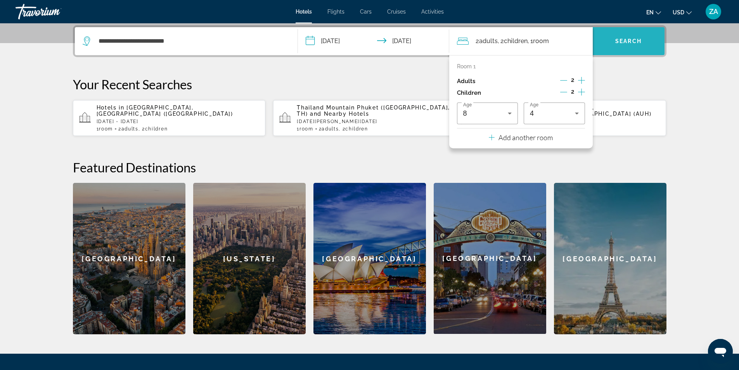
click at [619, 49] on span "Search widget" at bounding box center [629, 41] width 72 height 19
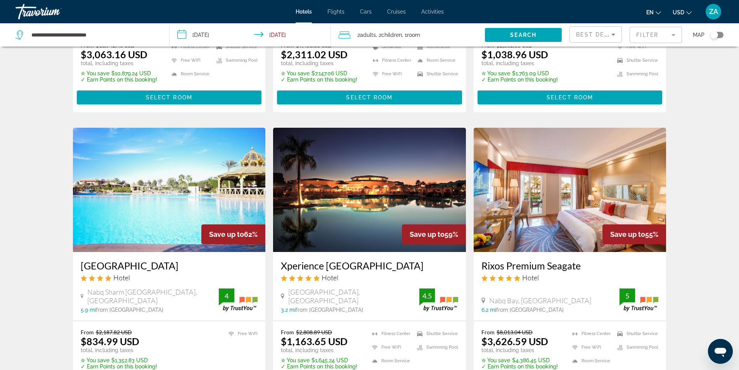
scroll to position [310, 0]
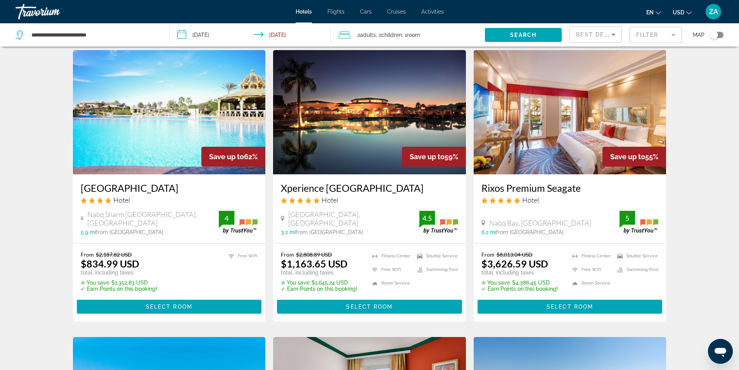
click at [572, 171] on img "Main content" at bounding box center [570, 112] width 193 height 124
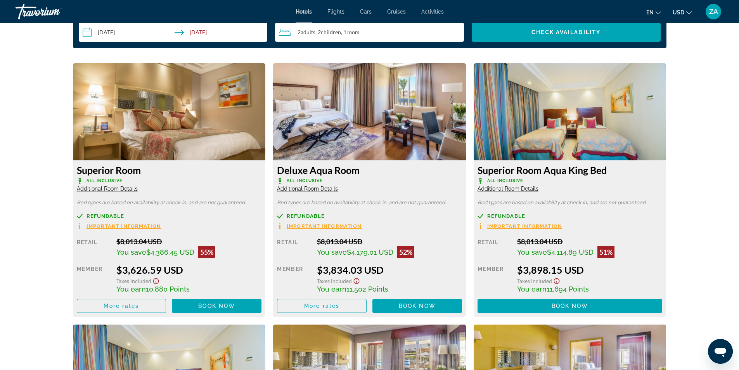
scroll to position [953, 0]
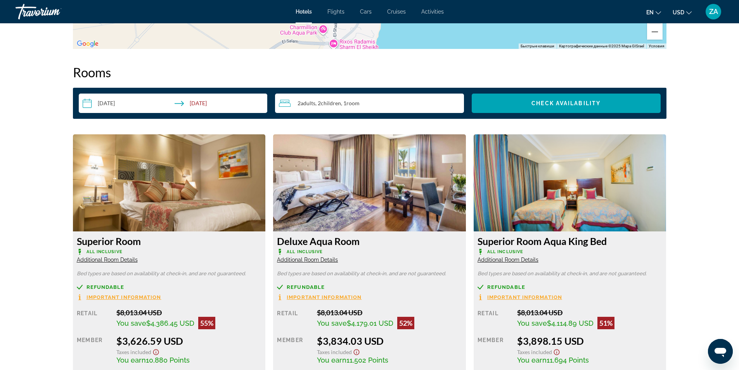
click at [140, 179] on img "Main content" at bounding box center [169, 182] width 193 height 97
click at [111, 262] on span "Additional Room Details" at bounding box center [107, 259] width 61 height 6
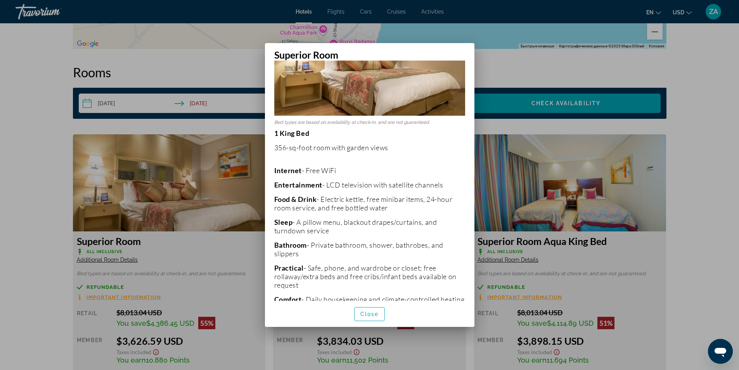
scroll to position [0, 0]
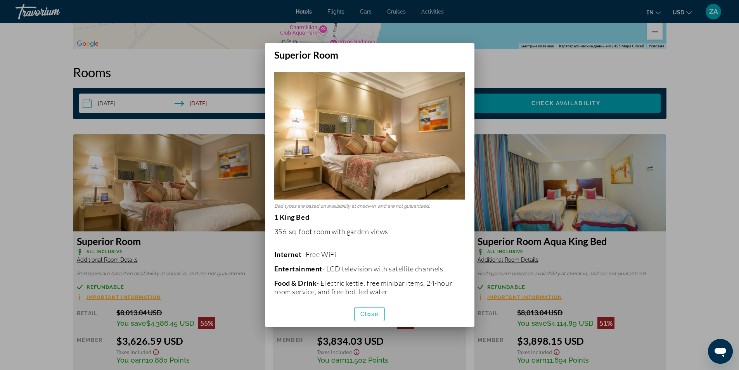
click at [227, 191] on div at bounding box center [369, 185] width 739 height 370
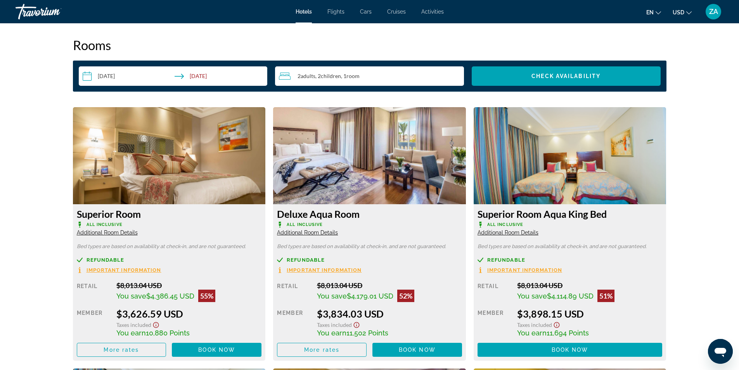
scroll to position [1070, 0]
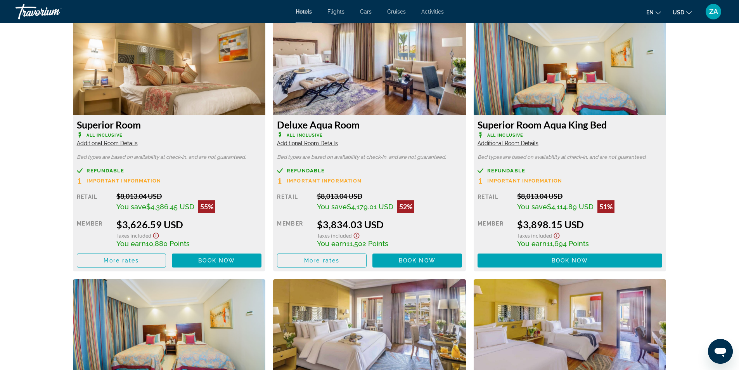
click at [119, 179] on span "Important Information" at bounding box center [124, 180] width 75 height 5
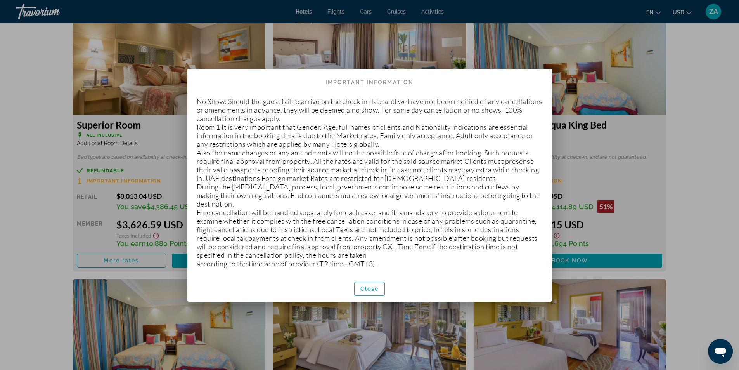
click at [143, 161] on div at bounding box center [369, 185] width 739 height 370
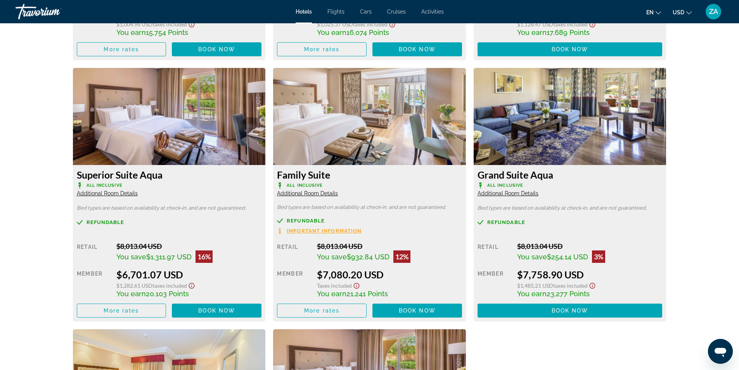
scroll to position [1807, 0]
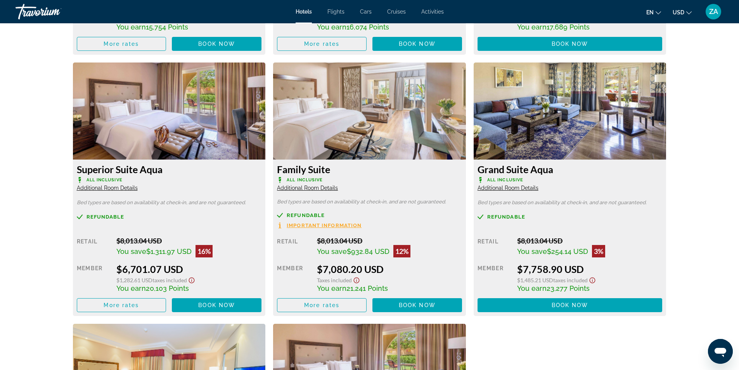
click at [128, 186] on span "Additional Room Details" at bounding box center [107, 188] width 61 height 6
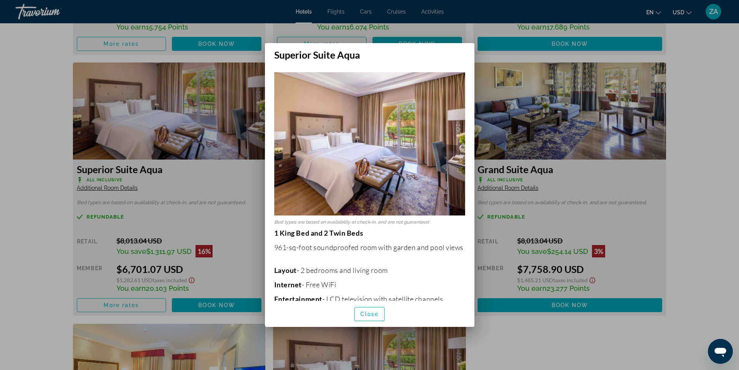
click at [186, 214] on div at bounding box center [369, 185] width 739 height 370
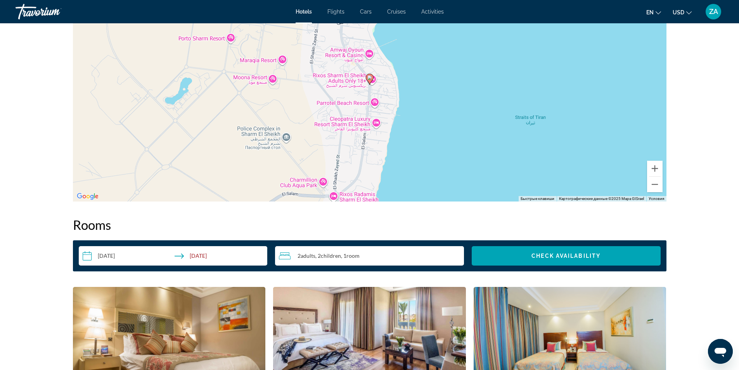
scroll to position [798, 0]
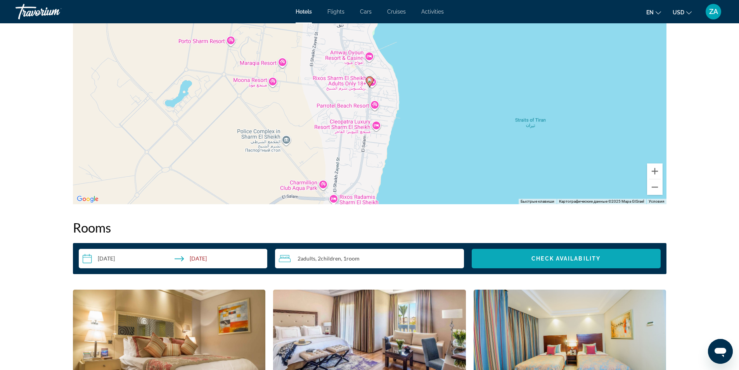
click at [542, 258] on span "Check Availability" at bounding box center [566, 258] width 69 height 6
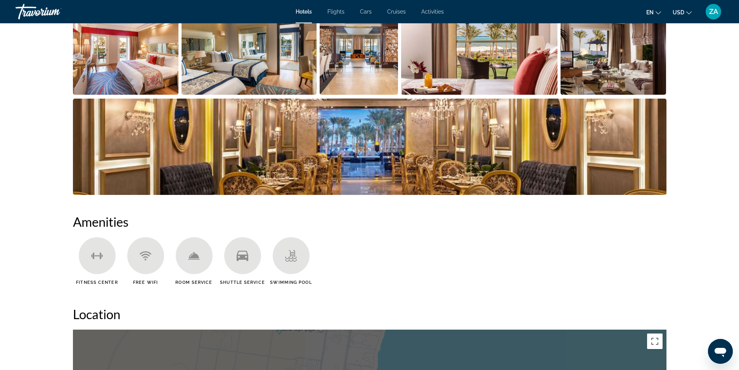
scroll to position [398, 0]
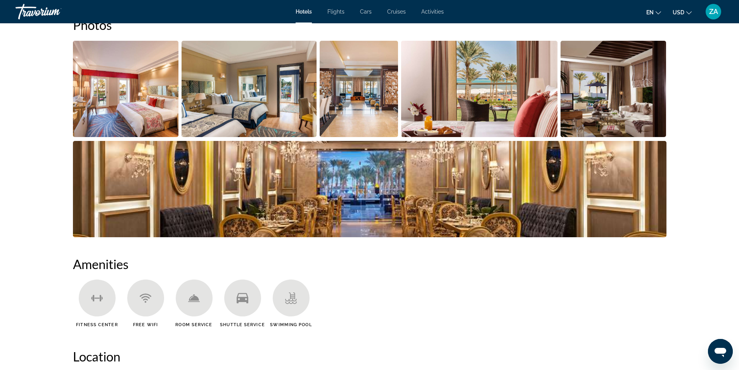
click at [169, 97] on img "Open full-screen image slider" at bounding box center [126, 89] width 106 height 96
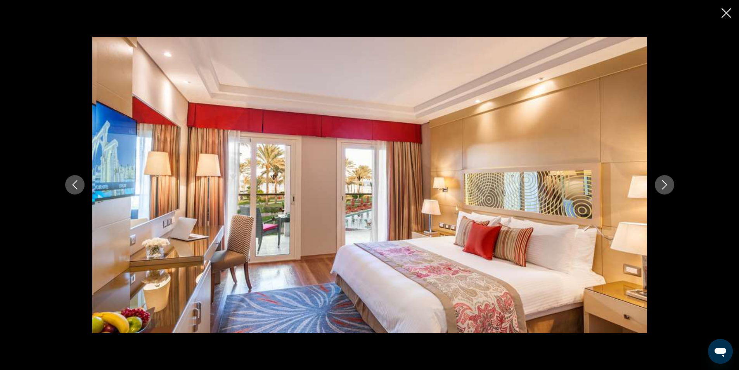
click at [663, 187] on icon "Next image" at bounding box center [664, 184] width 9 height 9
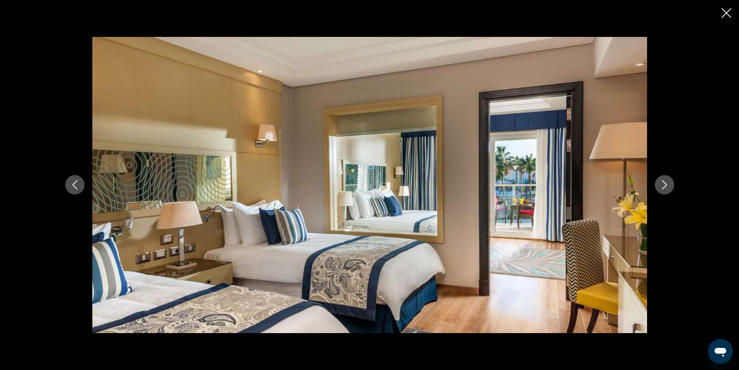
click at [663, 187] on icon "Next image" at bounding box center [664, 184] width 9 height 9
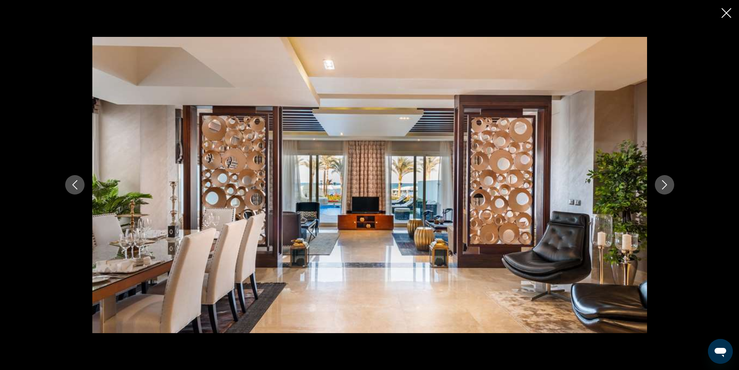
click at [663, 187] on icon "Next image" at bounding box center [664, 184] width 9 height 9
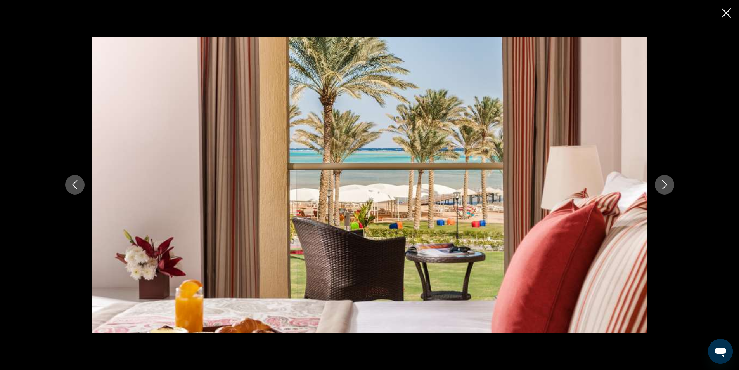
click at [663, 187] on icon "Next image" at bounding box center [664, 184] width 9 height 9
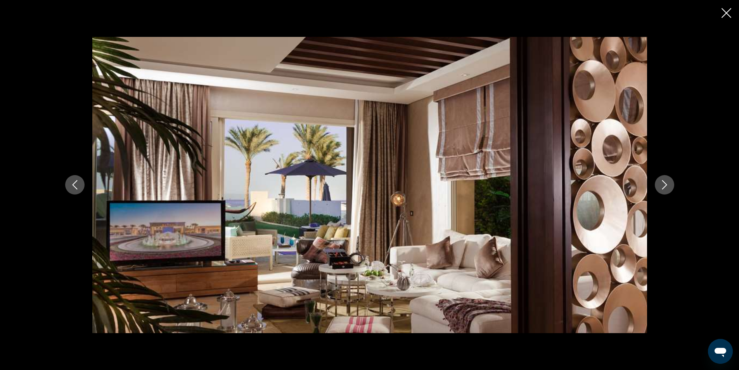
click at [663, 187] on icon "Next image" at bounding box center [664, 184] width 9 height 9
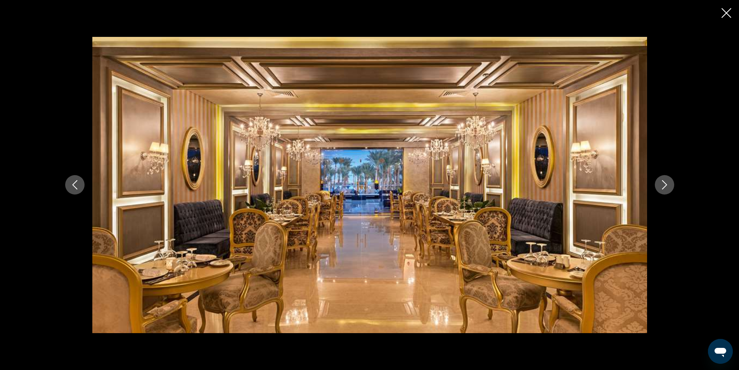
click at [663, 187] on icon "Next image" at bounding box center [664, 184] width 9 height 9
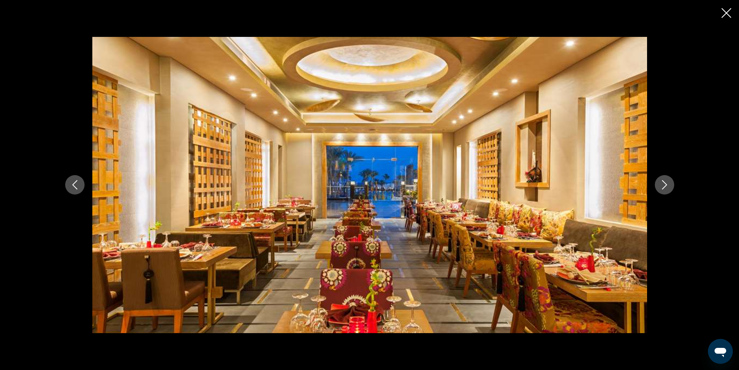
click at [663, 187] on icon "Next image" at bounding box center [664, 184] width 9 height 9
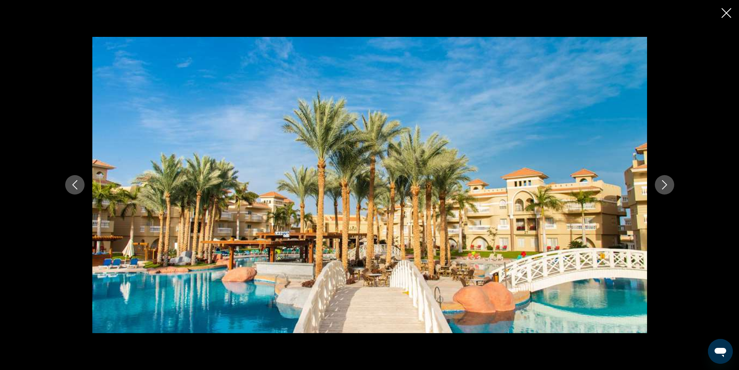
click at [663, 187] on icon "Next image" at bounding box center [664, 184] width 9 height 9
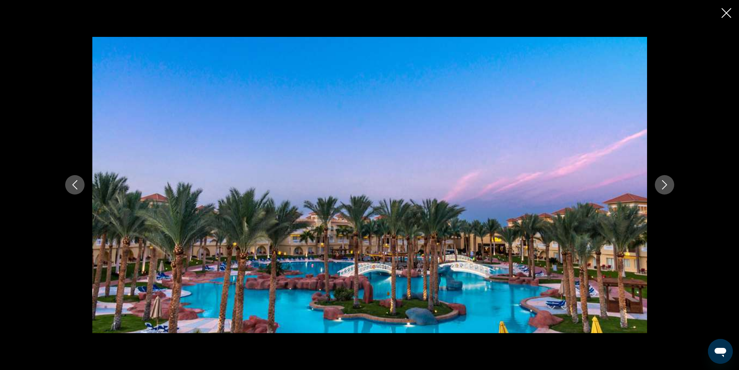
click at [663, 187] on icon "Next image" at bounding box center [664, 184] width 9 height 9
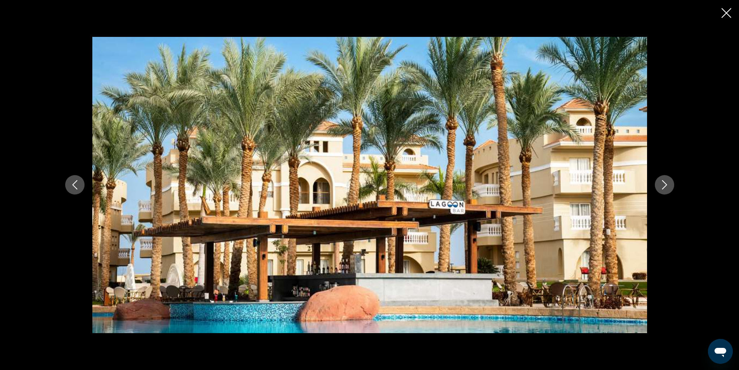
click at [663, 187] on icon "Next image" at bounding box center [664, 184] width 9 height 9
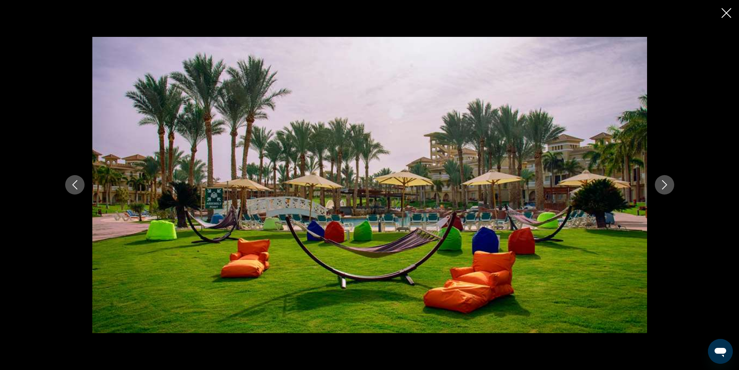
click at [663, 187] on icon "Next image" at bounding box center [664, 184] width 9 height 9
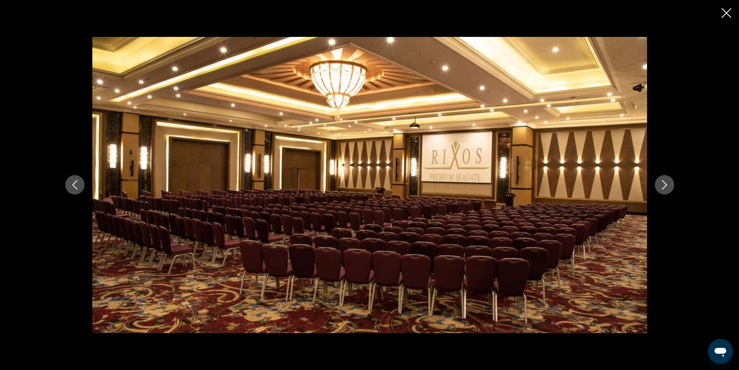
click at [663, 187] on icon "Next image" at bounding box center [664, 184] width 9 height 9
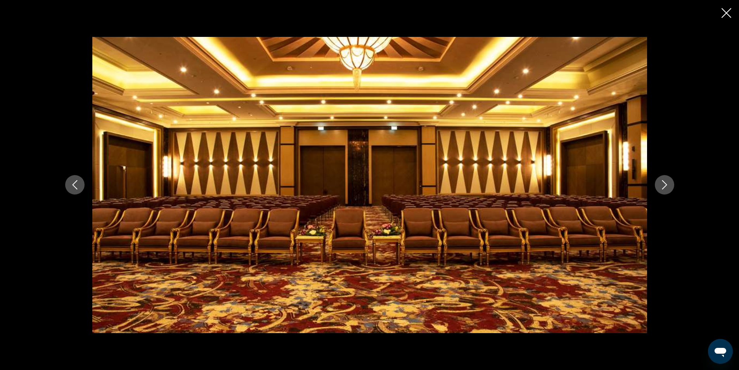
click at [663, 187] on icon "Next image" at bounding box center [664, 184] width 9 height 9
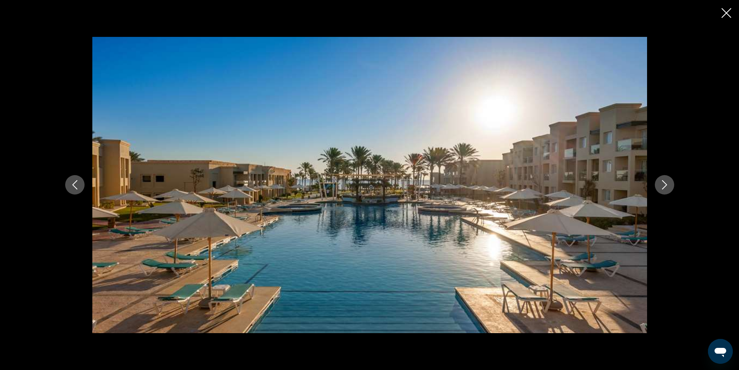
click at [662, 187] on icon "Next image" at bounding box center [664, 184] width 9 height 9
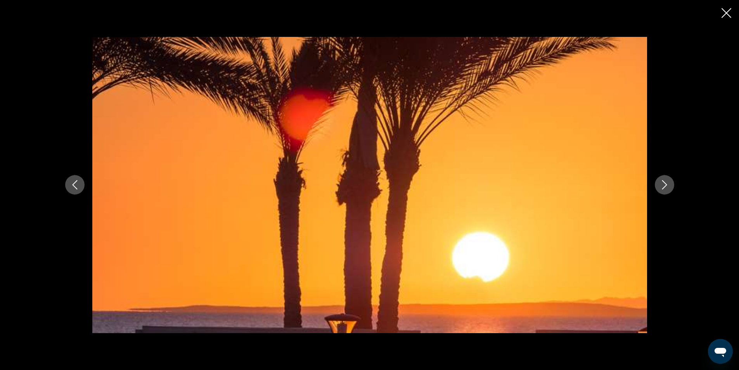
click at [661, 187] on icon "Next image" at bounding box center [664, 184] width 9 height 9
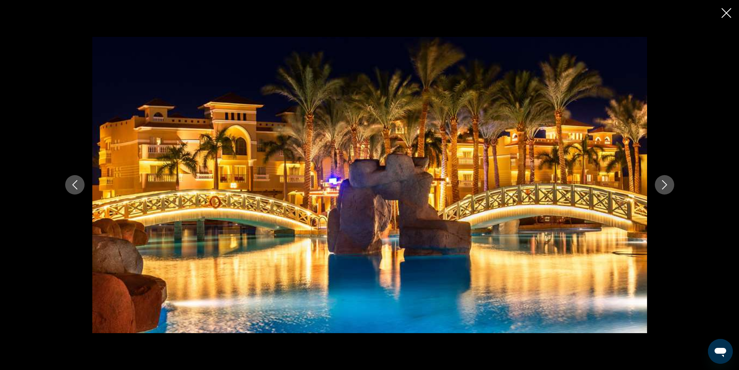
click at [660, 188] on icon "Next image" at bounding box center [664, 184] width 9 height 9
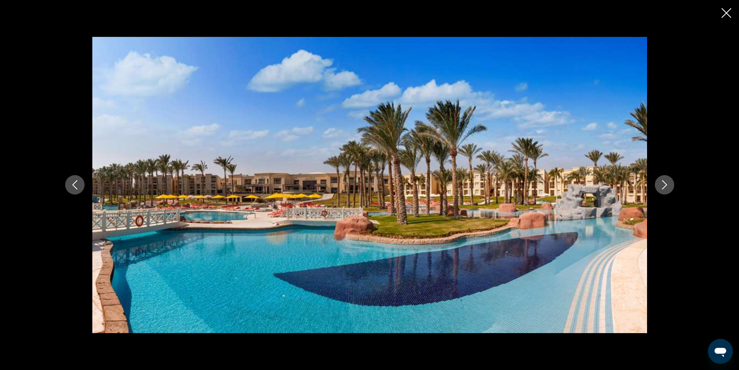
click at [658, 189] on button "Next image" at bounding box center [664, 184] width 19 height 19
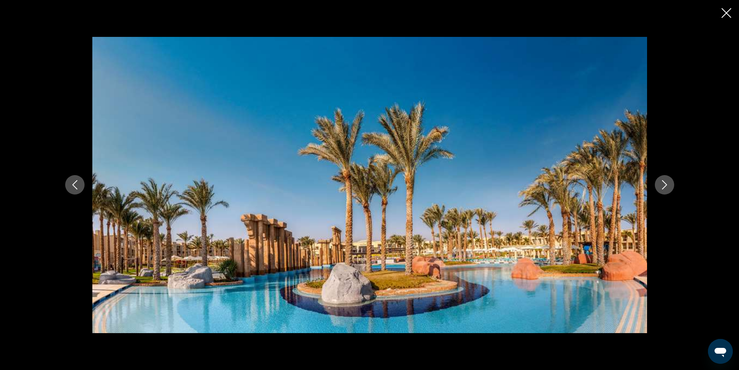
click at [662, 184] on icon "Next image" at bounding box center [664, 184] width 9 height 9
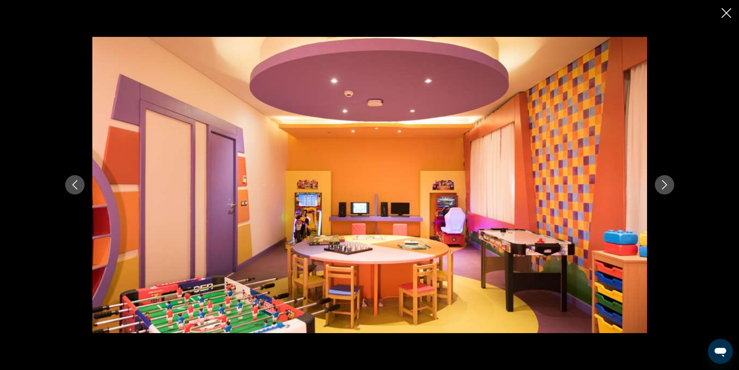
click at [662, 184] on icon "Next image" at bounding box center [664, 184] width 9 height 9
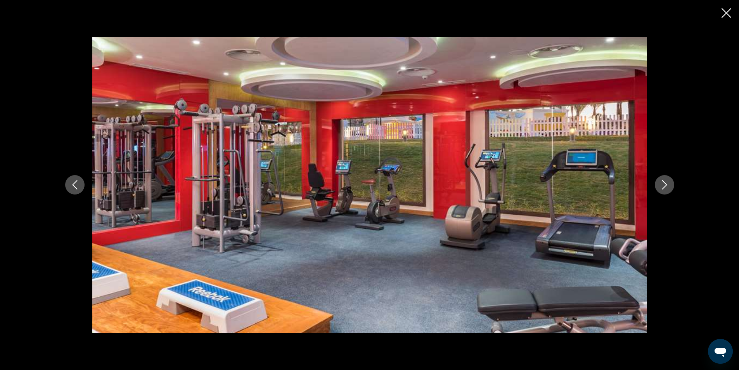
click at [662, 184] on icon "Next image" at bounding box center [664, 184] width 9 height 9
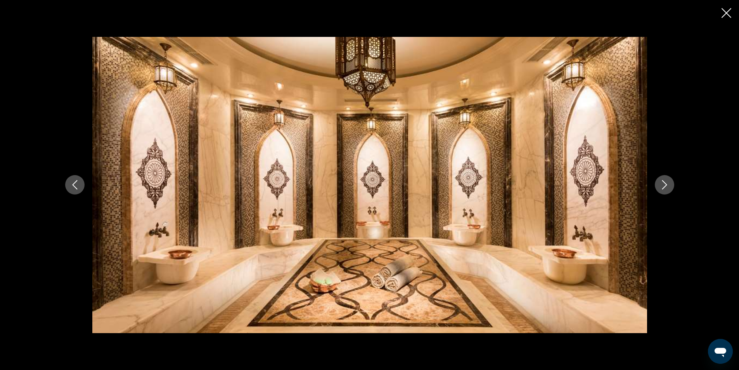
click at [662, 185] on icon "Next image" at bounding box center [664, 184] width 9 height 9
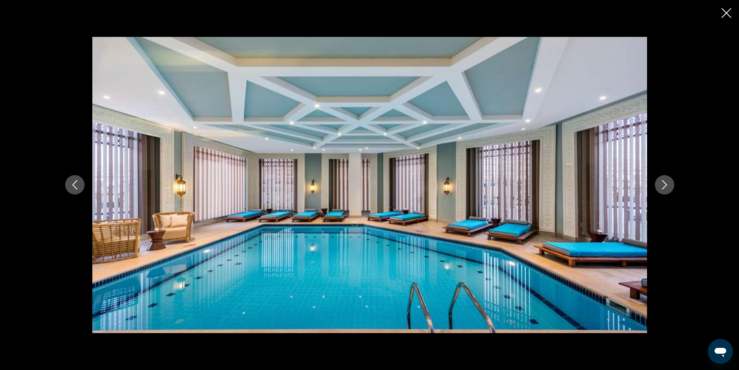
click at [662, 185] on icon "Next image" at bounding box center [664, 184] width 9 height 9
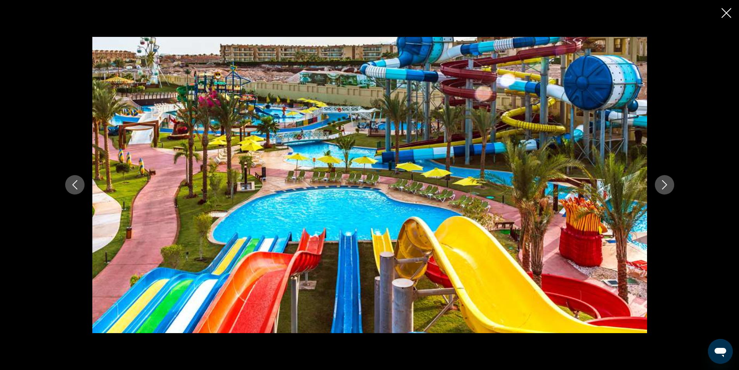
click at [661, 186] on icon "Next image" at bounding box center [664, 184] width 9 height 9
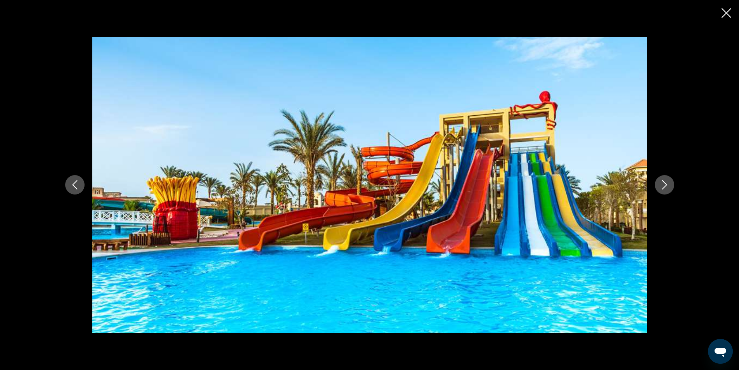
click at [661, 186] on icon "Next image" at bounding box center [664, 184] width 9 height 9
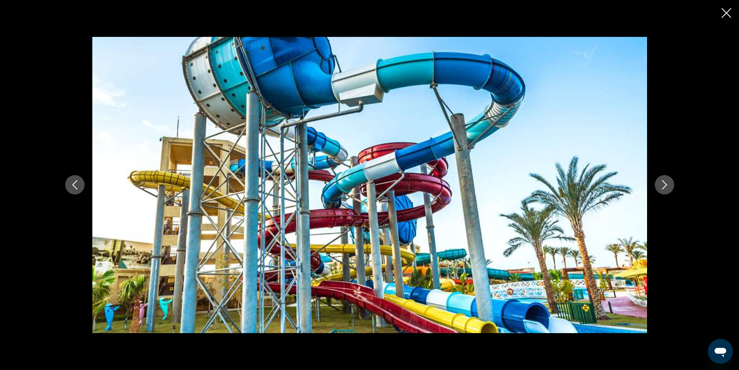
click at [661, 186] on icon "Next image" at bounding box center [664, 184] width 9 height 9
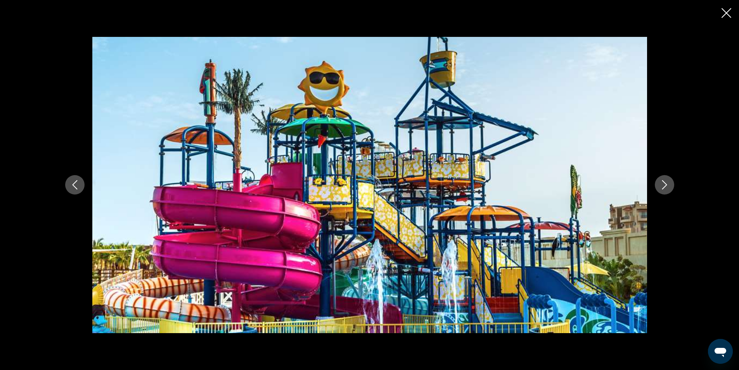
click at [661, 186] on icon "Next image" at bounding box center [664, 184] width 9 height 9
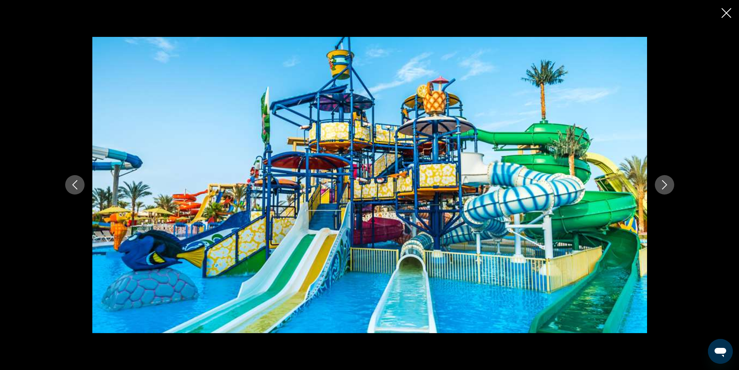
click at [661, 186] on icon "Next image" at bounding box center [664, 184] width 9 height 9
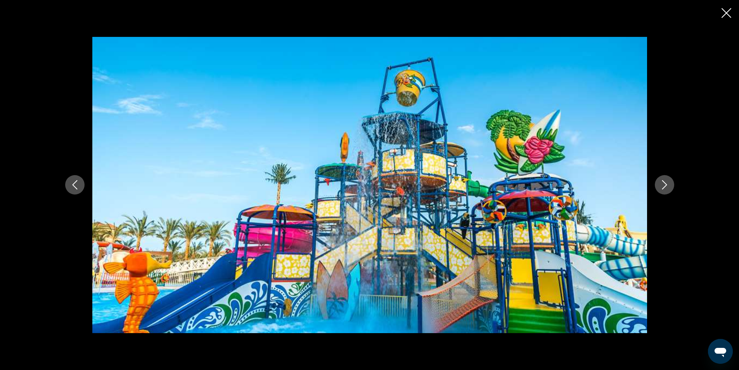
click at [661, 186] on icon "Next image" at bounding box center [664, 184] width 9 height 9
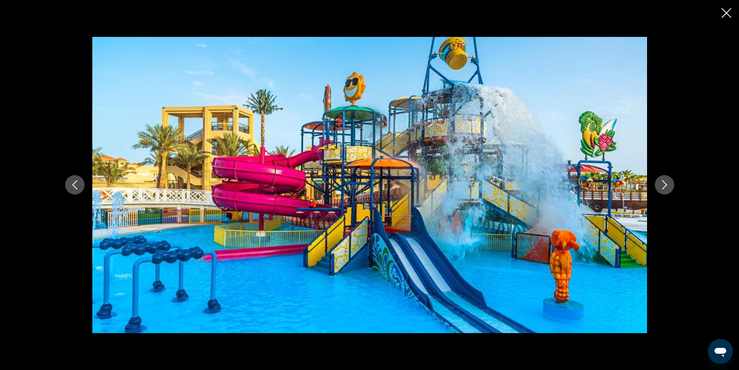
click at [661, 186] on icon "Next image" at bounding box center [664, 184] width 9 height 9
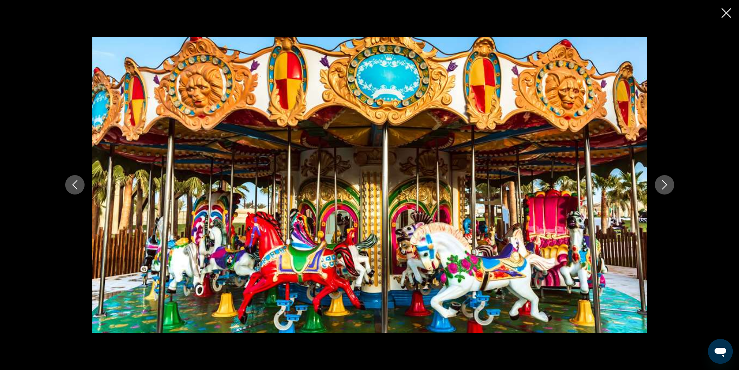
click at [661, 186] on icon "Next image" at bounding box center [664, 184] width 9 height 9
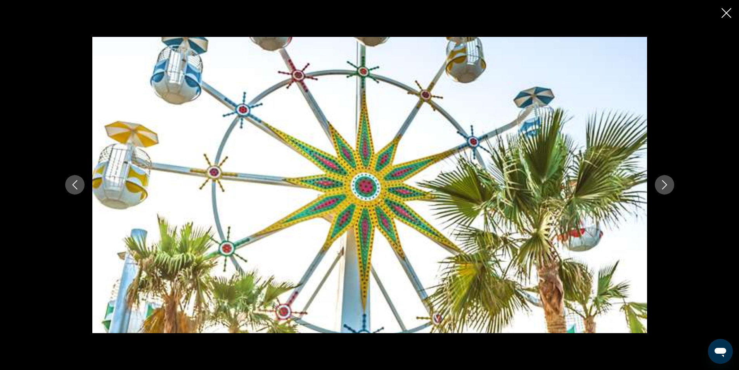
click at [661, 186] on icon "Next image" at bounding box center [664, 184] width 9 height 9
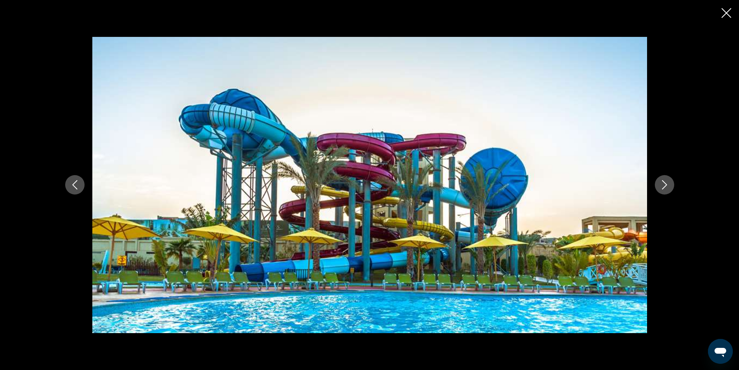
click at [660, 187] on icon "Next image" at bounding box center [664, 184] width 9 height 9
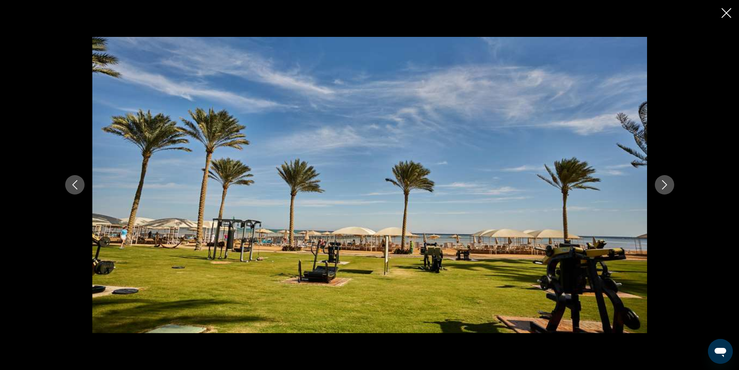
click at [730, 14] on icon "Close slideshow" at bounding box center [727, 13] width 10 height 10
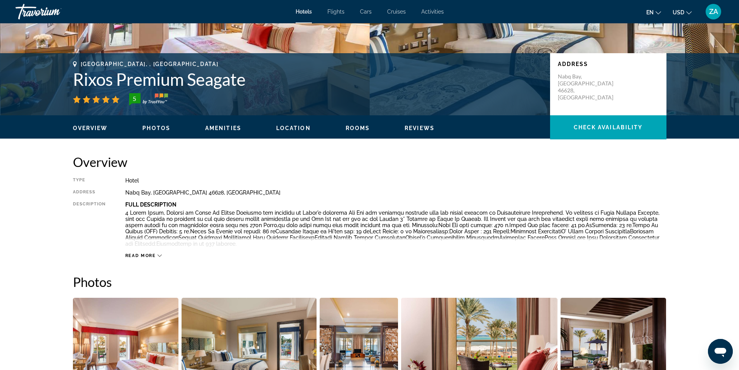
scroll to position [0, 0]
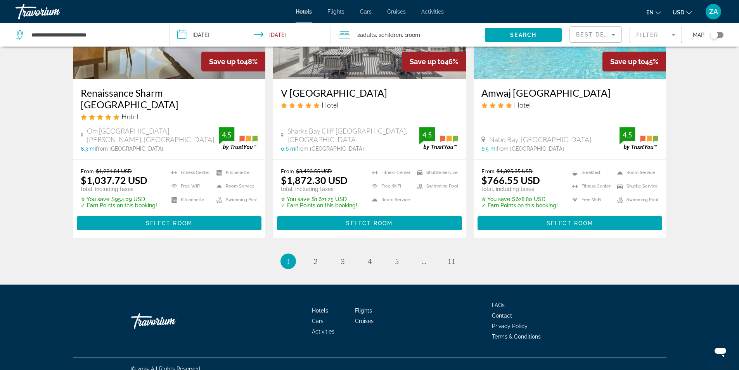
scroll to position [998, 0]
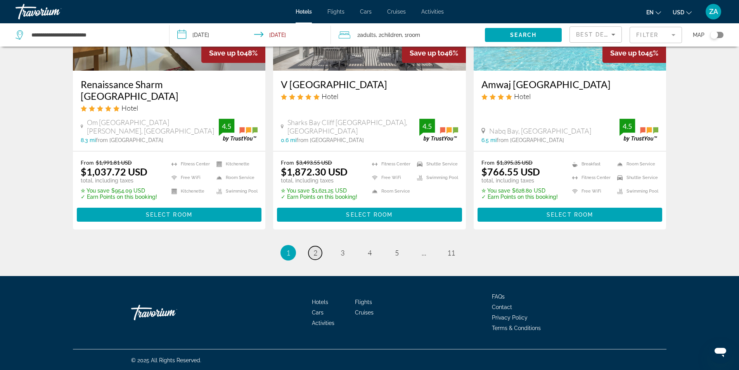
click at [317, 249] on span "2" at bounding box center [316, 252] width 4 height 9
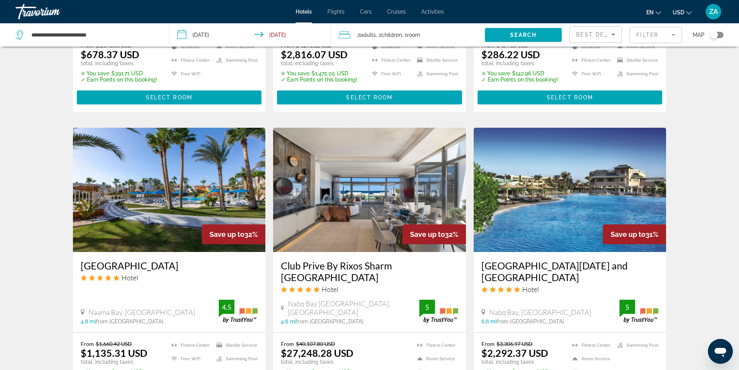
scroll to position [931, 0]
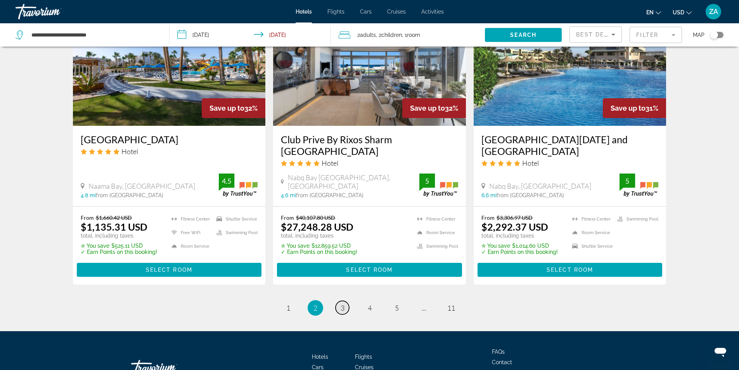
click at [338, 301] on link "page 3" at bounding box center [343, 308] width 14 height 14
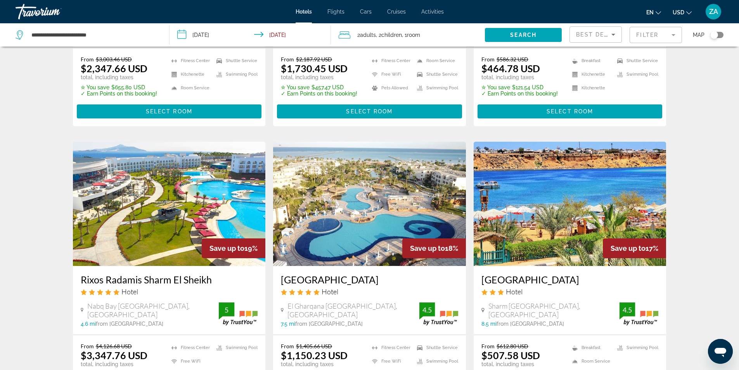
scroll to position [854, 0]
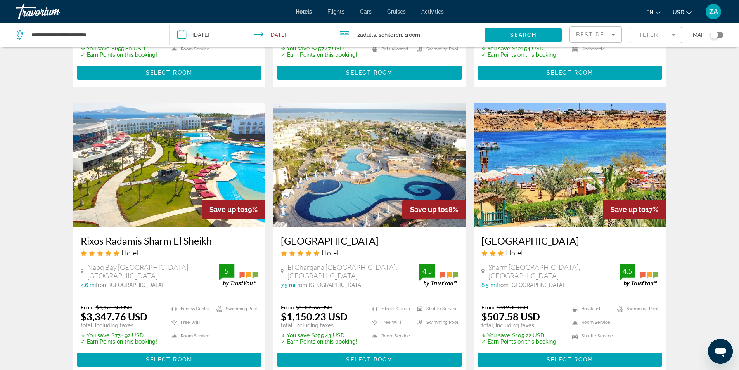
click at [176, 235] on h3 "Rixos Radamis Sharm El Sheikh" at bounding box center [169, 241] width 177 height 12
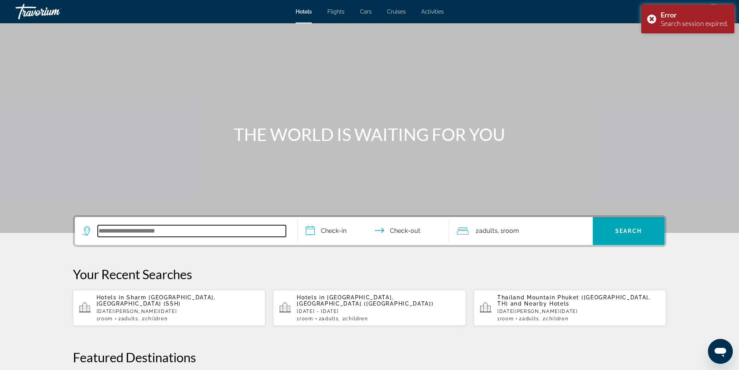
click at [168, 227] on input "Search widget" at bounding box center [192, 231] width 188 height 12
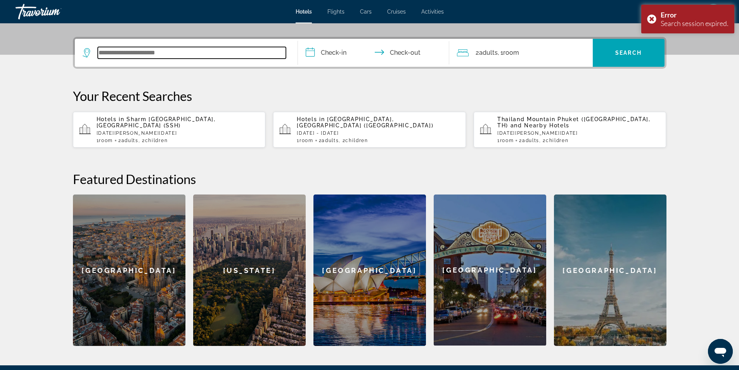
scroll to position [190, 0]
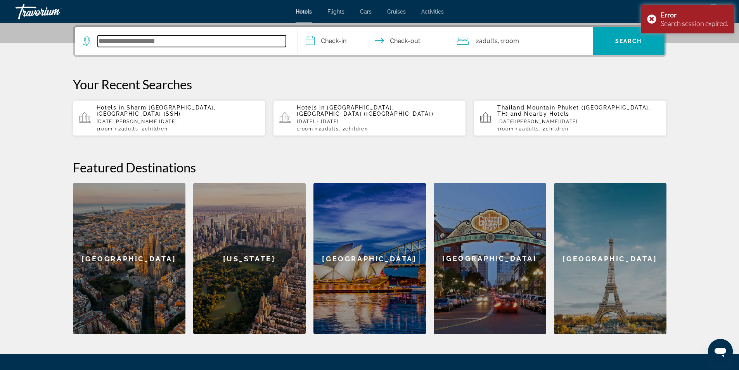
click at [138, 43] on input "Search widget" at bounding box center [192, 41] width 188 height 12
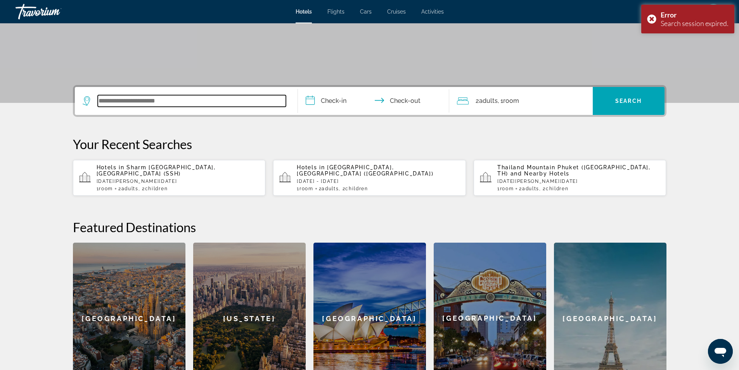
scroll to position [73, 0]
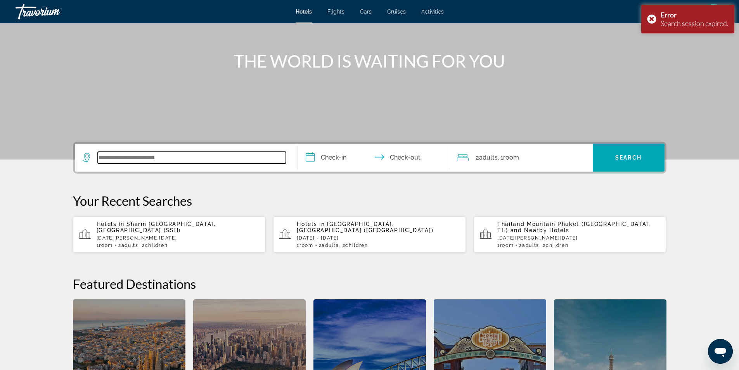
click at [161, 158] on input "Search widget" at bounding box center [192, 158] width 188 height 12
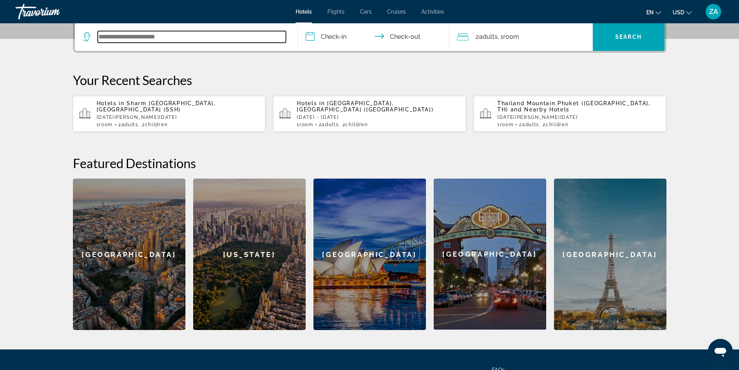
scroll to position [269, 0]
